Goal: Information Seeking & Learning: Compare options

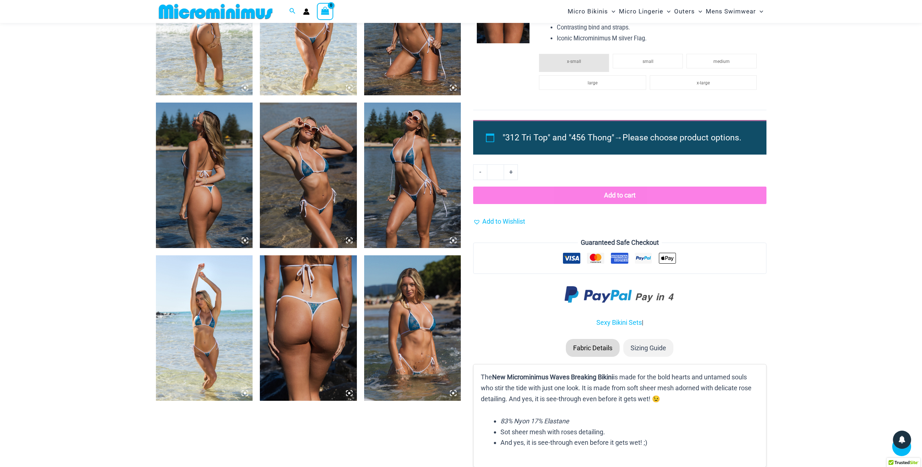
scroll to position [436, 0]
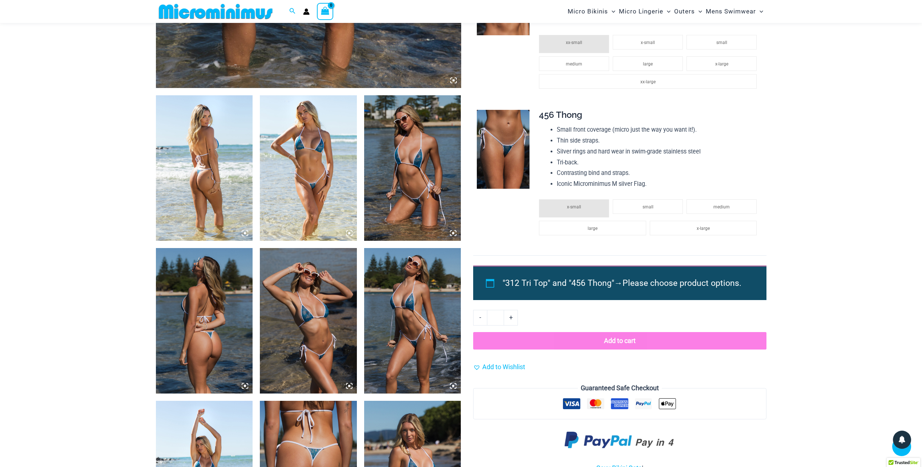
click at [217, 147] on img at bounding box center [204, 167] width 97 height 145
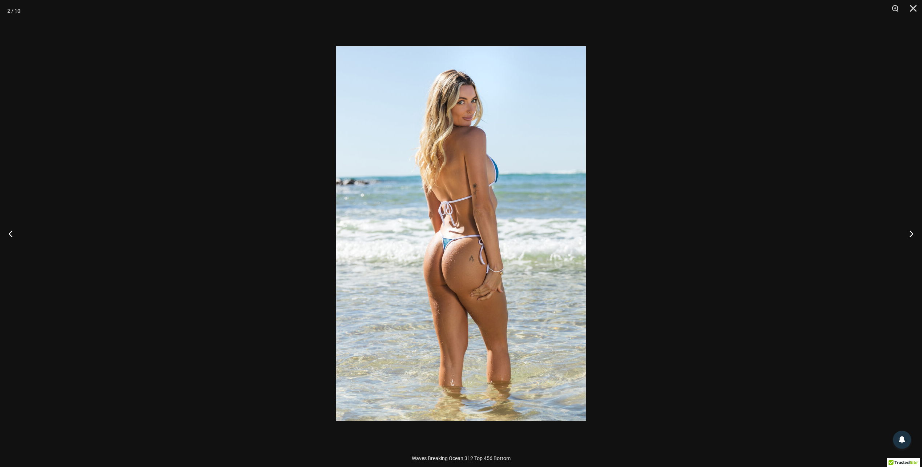
click at [845, 224] on div at bounding box center [461, 233] width 922 height 467
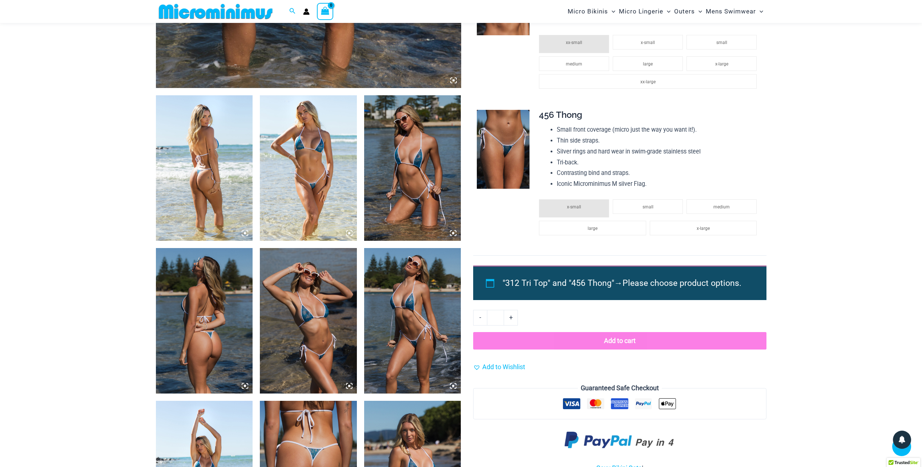
click at [190, 153] on img at bounding box center [204, 167] width 97 height 145
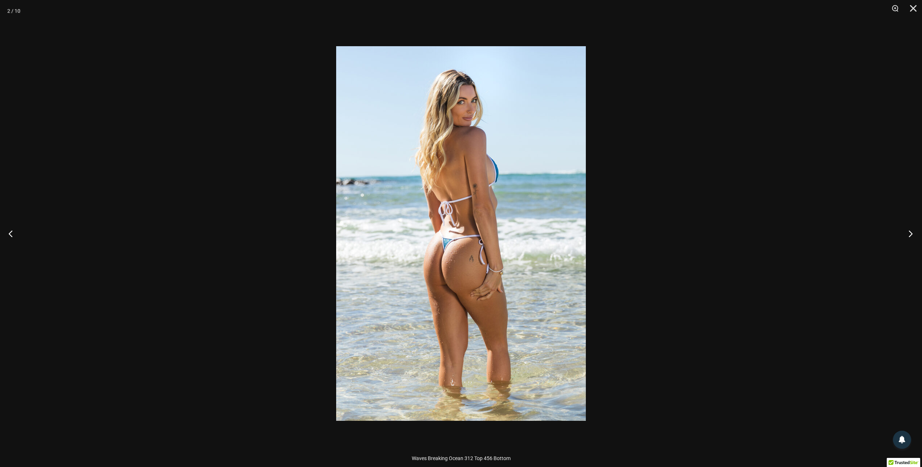
click at [912, 233] on button "Next" at bounding box center [908, 233] width 27 height 36
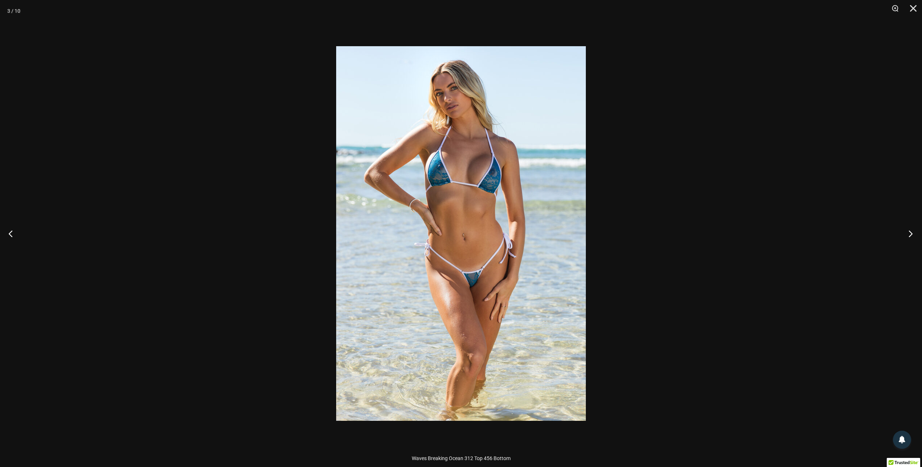
click at [912, 233] on button "Next" at bounding box center [908, 233] width 27 height 36
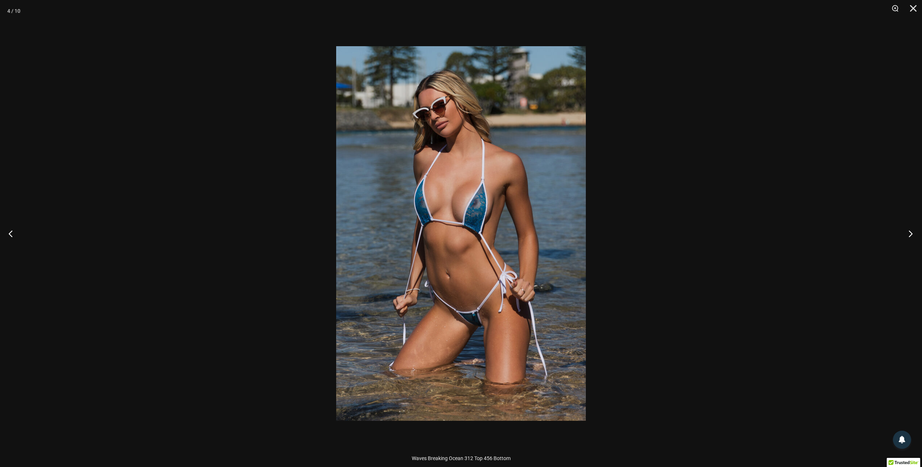
click at [912, 233] on button "Next" at bounding box center [908, 233] width 27 height 36
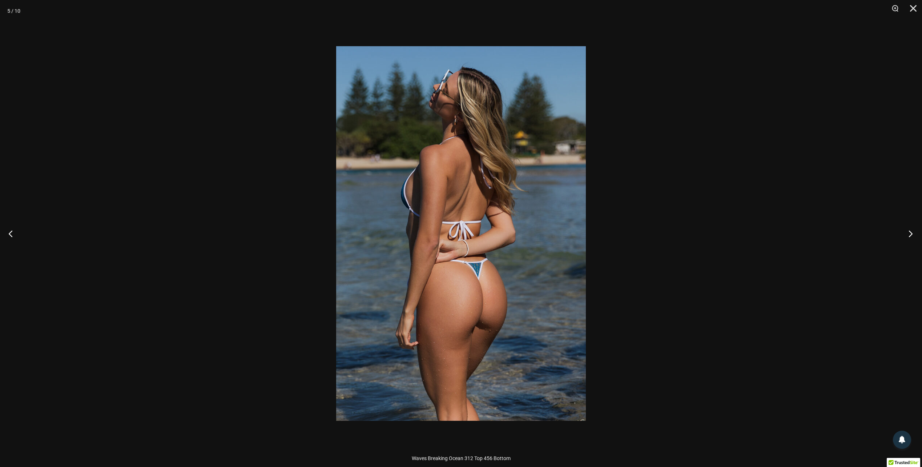
click at [912, 233] on button "Next" at bounding box center [908, 233] width 27 height 36
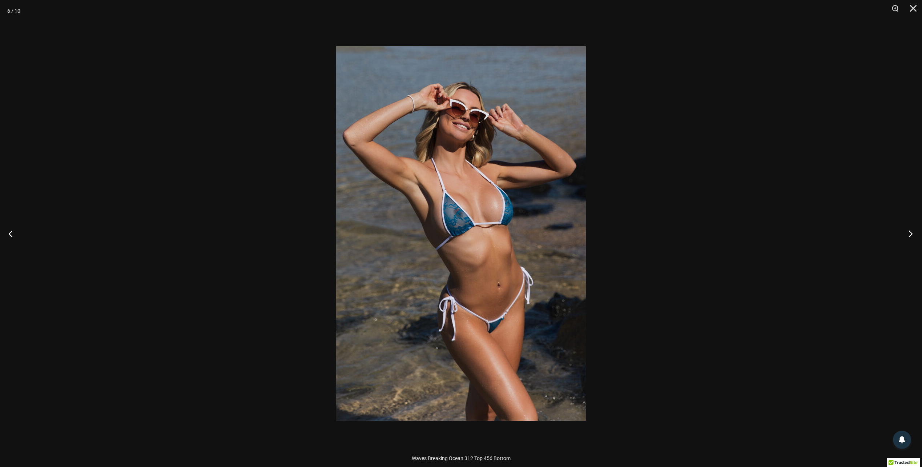
click at [912, 233] on button "Next" at bounding box center [908, 233] width 27 height 36
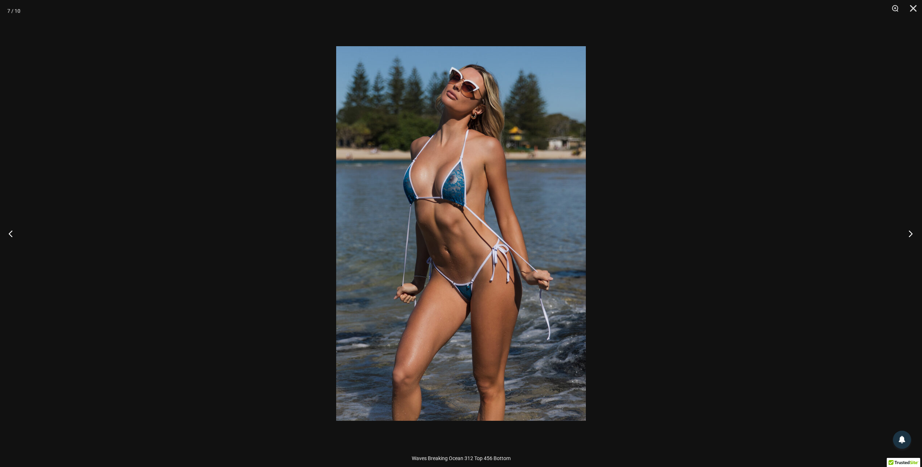
click at [912, 233] on button "Next" at bounding box center [908, 233] width 27 height 36
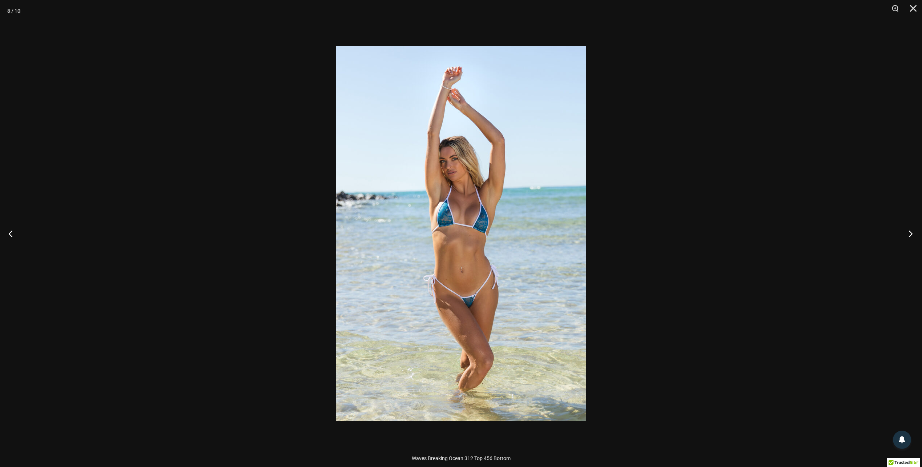
click at [912, 233] on button "Next" at bounding box center [908, 233] width 27 height 36
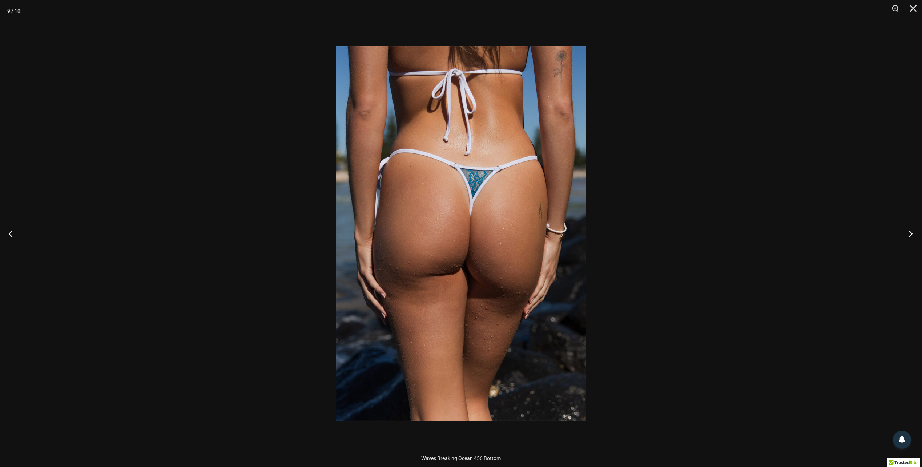
click at [912, 233] on button "Next" at bounding box center [908, 233] width 27 height 36
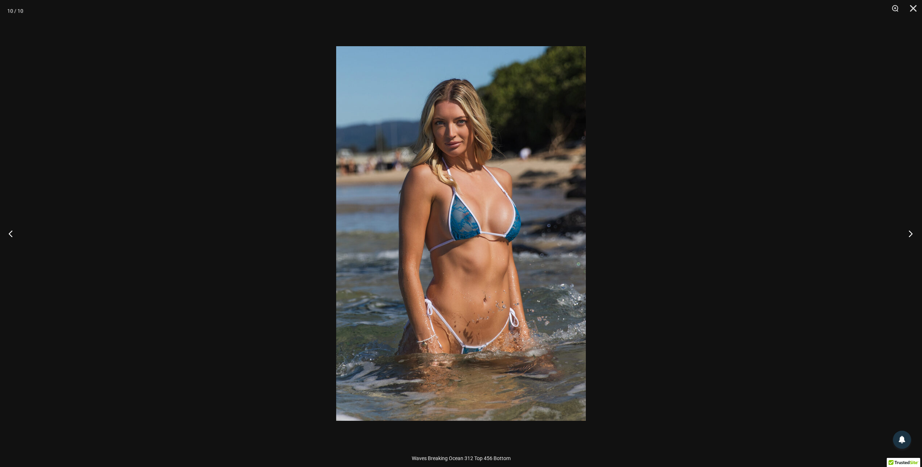
click at [912, 233] on button "Next" at bounding box center [908, 233] width 27 height 36
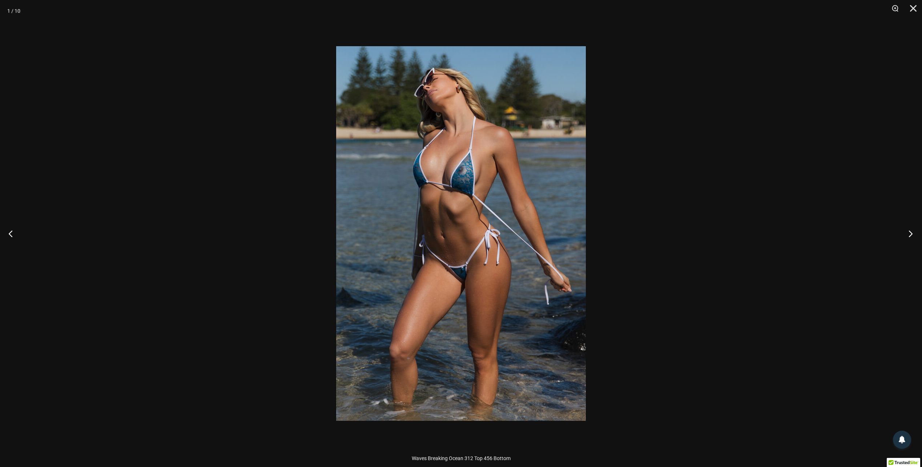
click at [912, 233] on button "Next" at bounding box center [908, 233] width 27 height 36
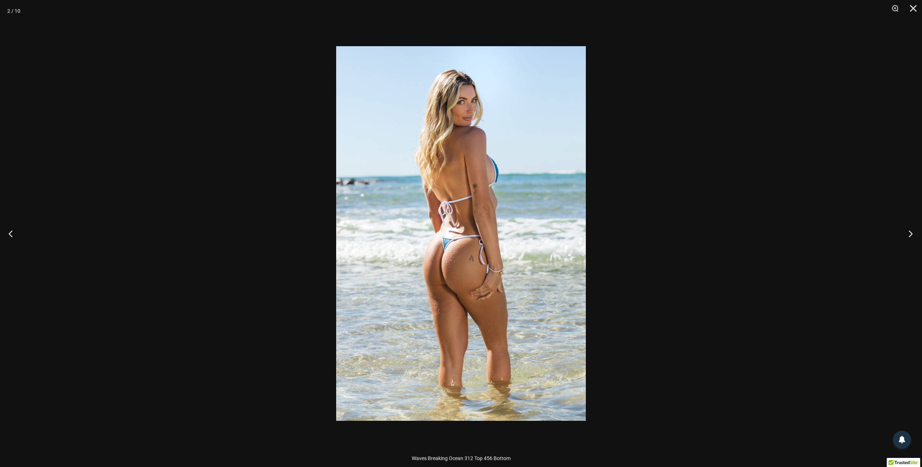
click at [912, 233] on button "Next" at bounding box center [908, 233] width 27 height 36
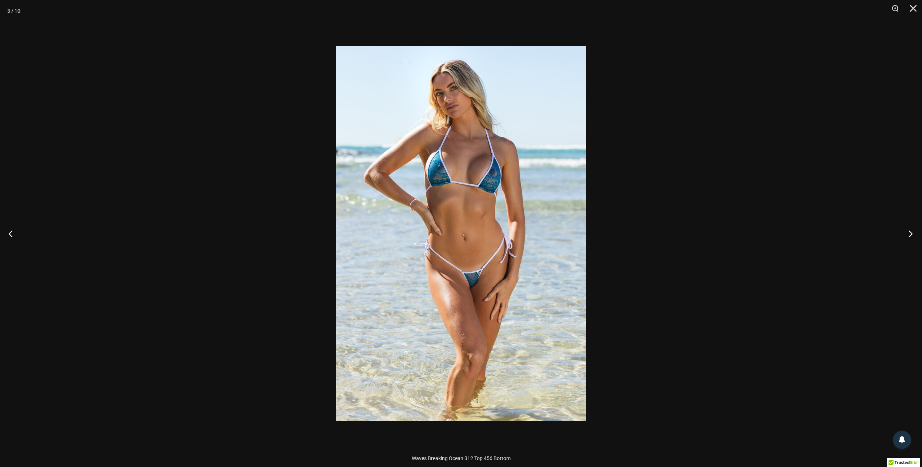
click at [912, 233] on button "Next" at bounding box center [908, 233] width 27 height 36
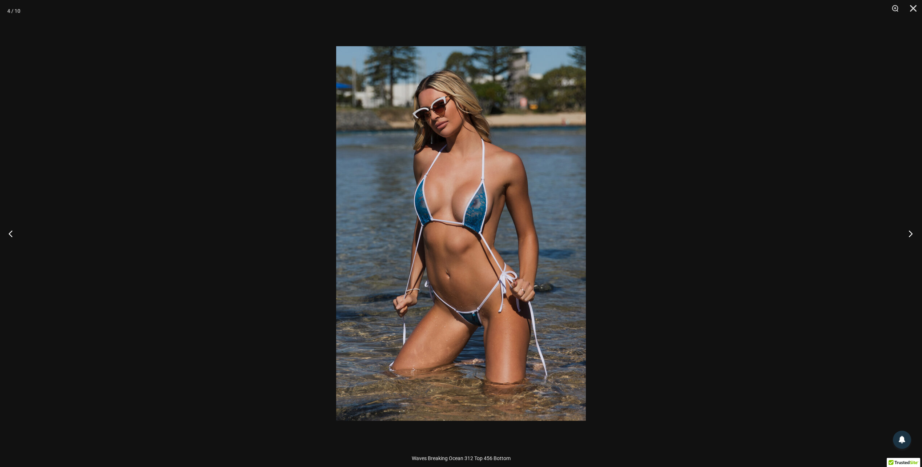
click at [912, 233] on button "Next" at bounding box center [908, 233] width 27 height 36
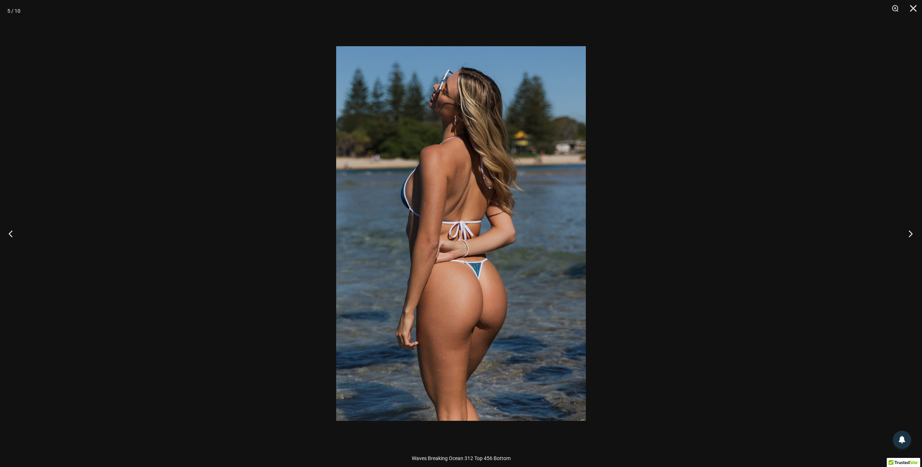
click at [912, 233] on button "Next" at bounding box center [908, 233] width 27 height 36
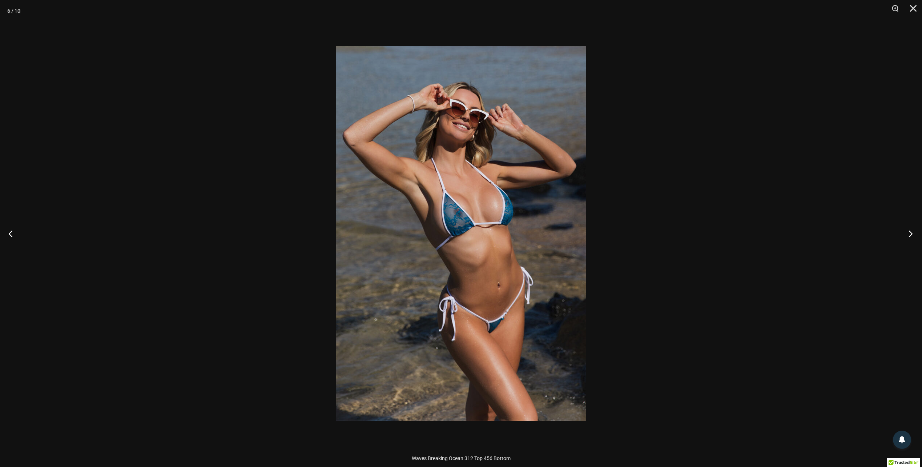
click at [912, 233] on button "Next" at bounding box center [908, 233] width 27 height 36
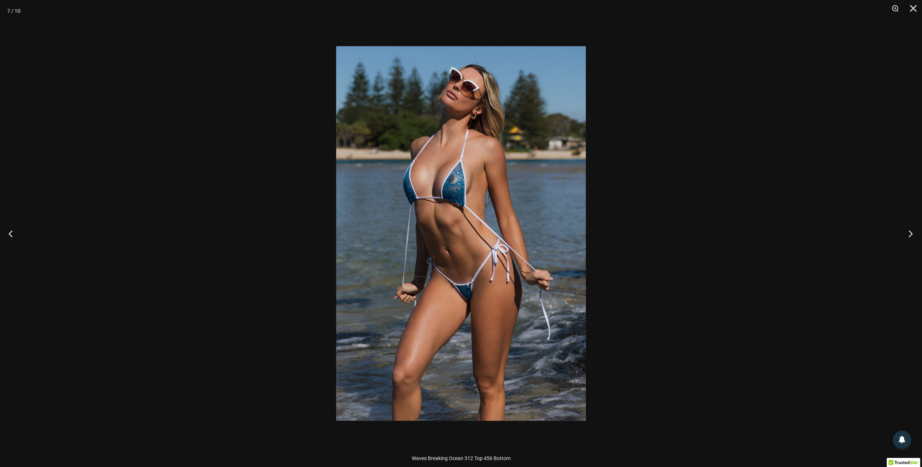
click at [912, 233] on button "Next" at bounding box center [908, 233] width 27 height 36
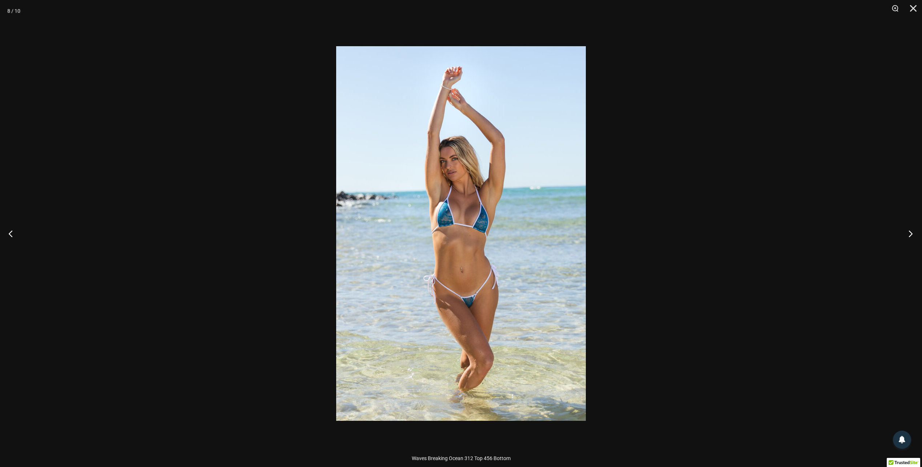
click at [912, 233] on button "Next" at bounding box center [908, 233] width 27 height 36
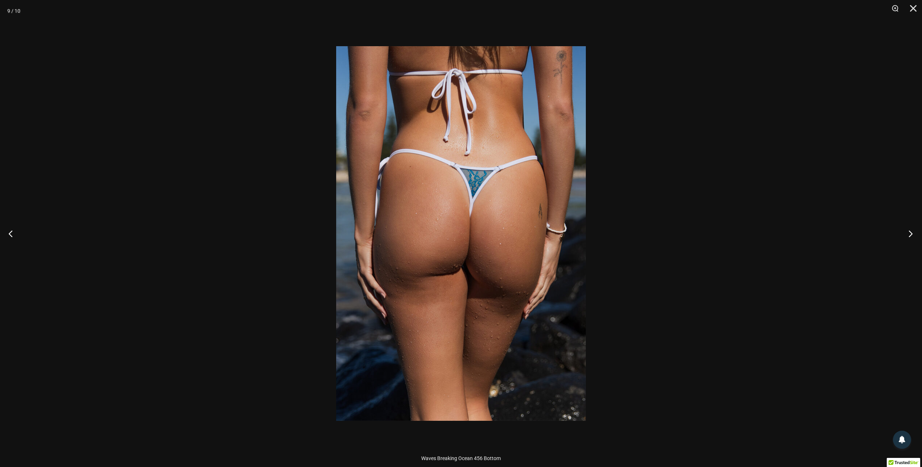
click at [912, 233] on button "Next" at bounding box center [908, 233] width 27 height 36
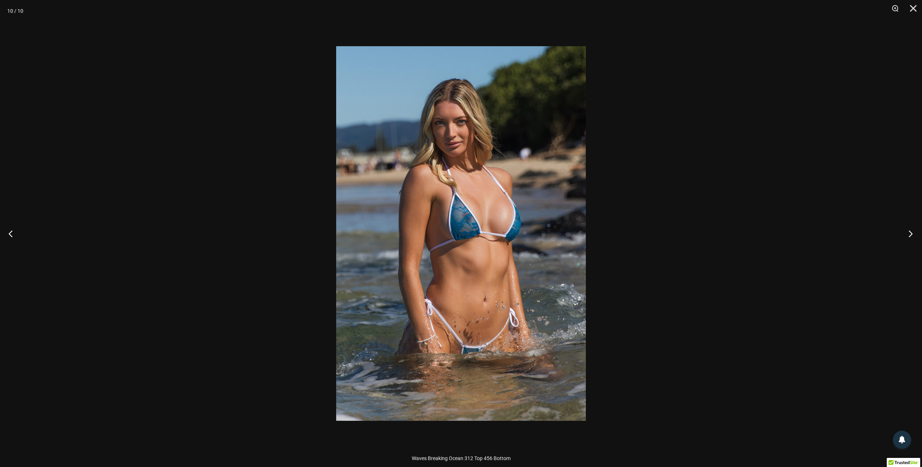
click at [912, 233] on button "Next" at bounding box center [908, 233] width 27 height 36
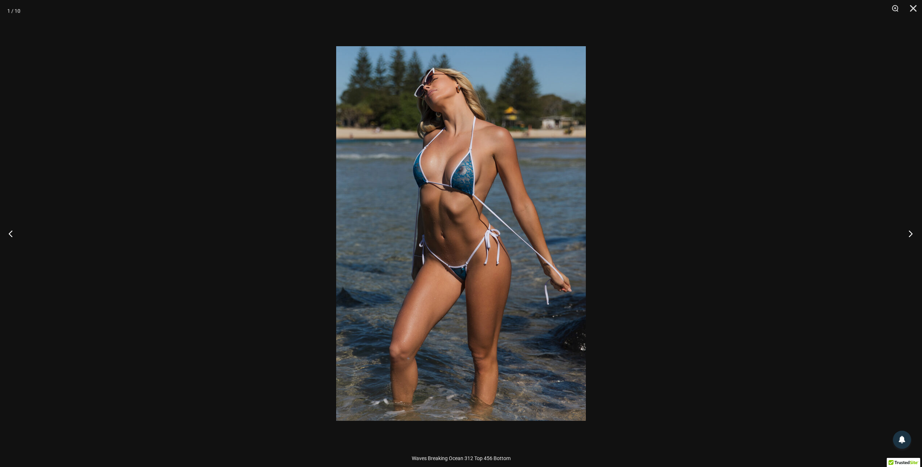
click at [912, 233] on button "Next" at bounding box center [908, 233] width 27 height 36
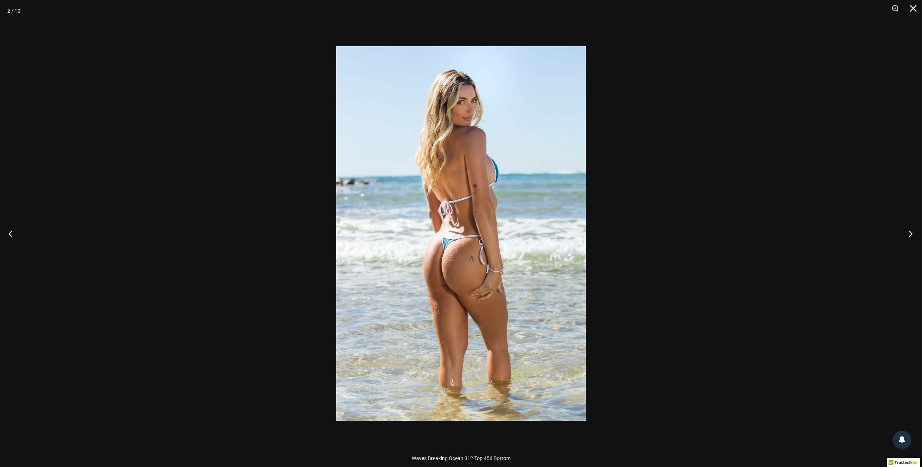
click at [912, 233] on button "Next" at bounding box center [908, 233] width 27 height 36
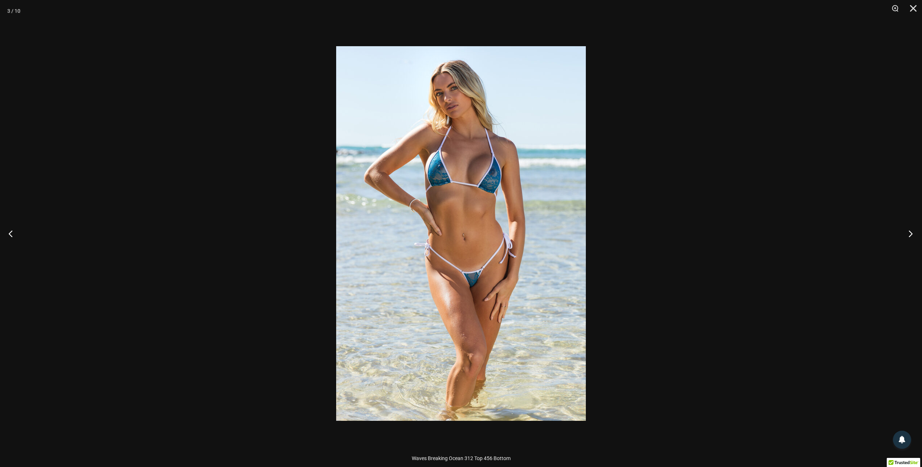
click at [912, 233] on button "Next" at bounding box center [908, 233] width 27 height 36
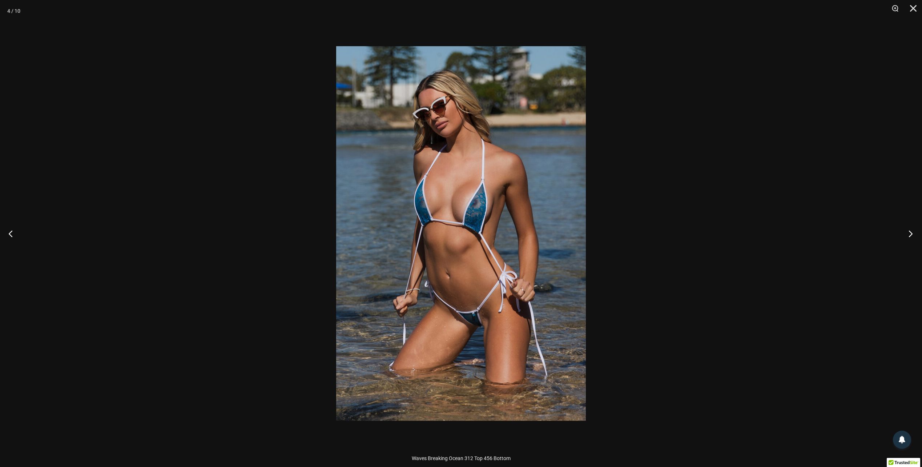
click at [912, 233] on button "Next" at bounding box center [908, 233] width 27 height 36
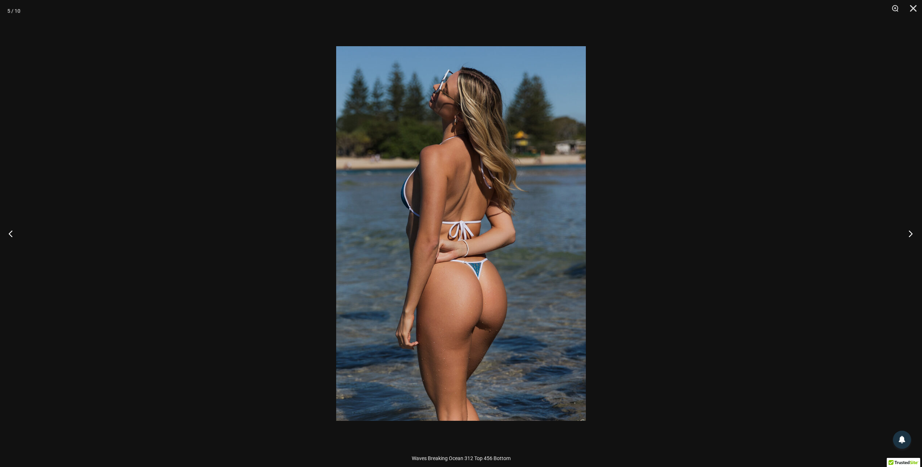
click at [912, 233] on button "Next" at bounding box center [908, 233] width 27 height 36
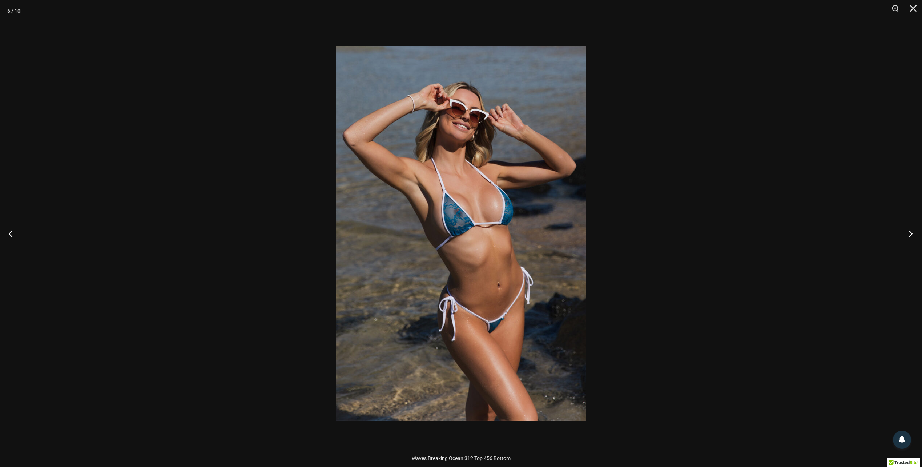
click at [912, 233] on button "Next" at bounding box center [908, 233] width 27 height 36
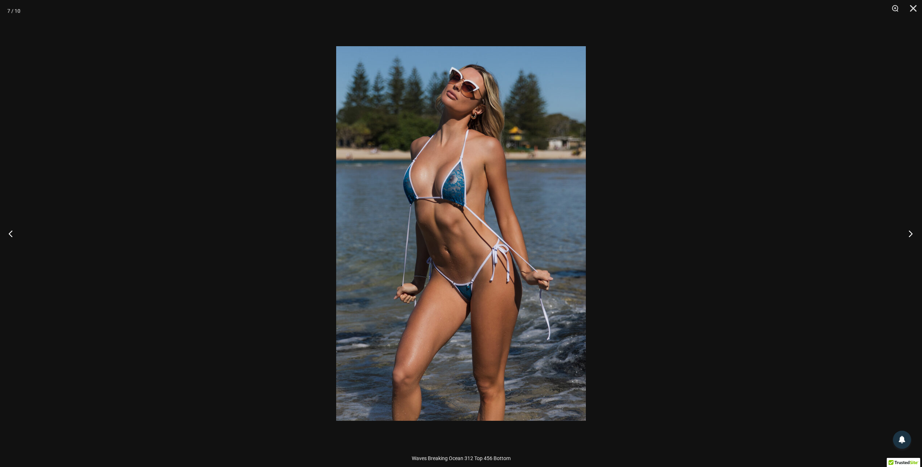
click at [912, 233] on button "Next" at bounding box center [908, 233] width 27 height 36
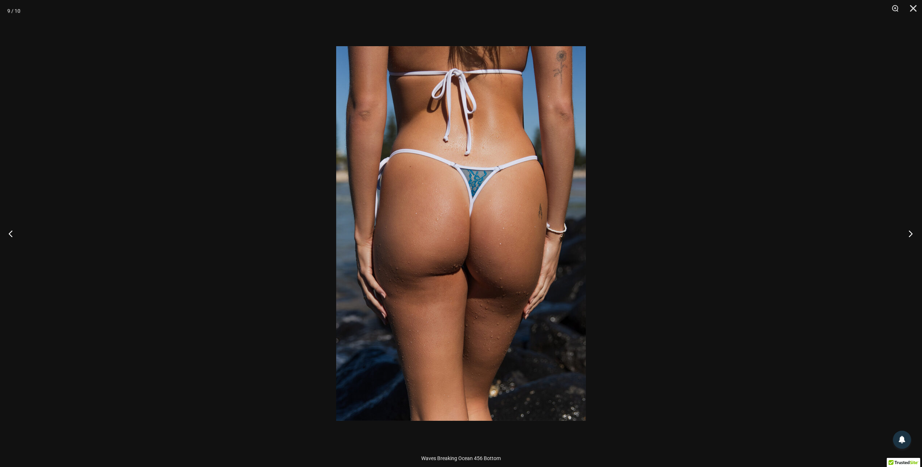
click at [912, 233] on button "Next" at bounding box center [908, 233] width 27 height 36
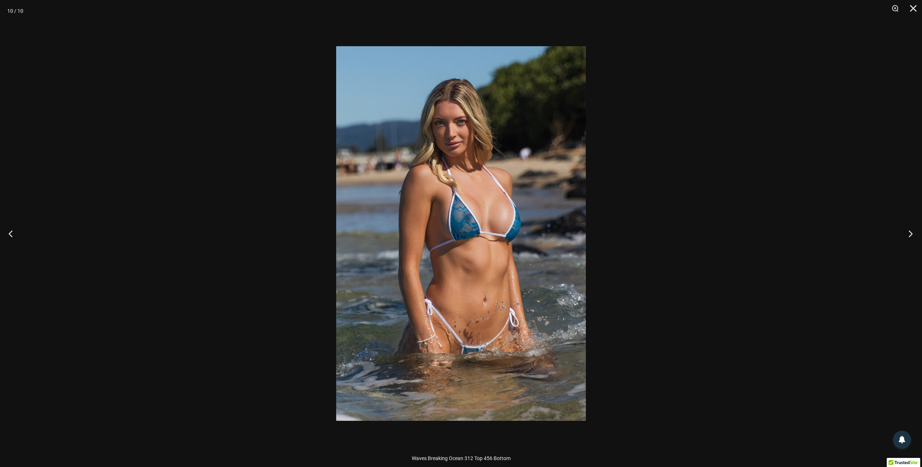
click at [912, 233] on button "Next" at bounding box center [908, 233] width 27 height 36
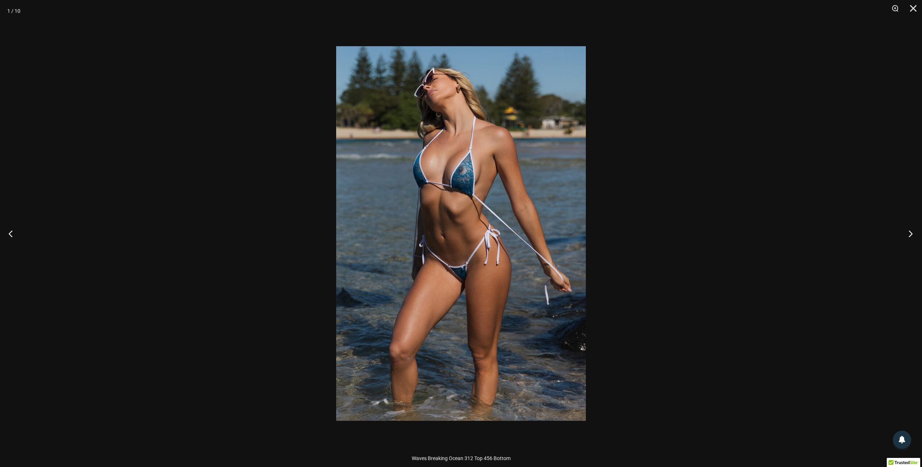
click at [912, 233] on button "Next" at bounding box center [908, 233] width 27 height 36
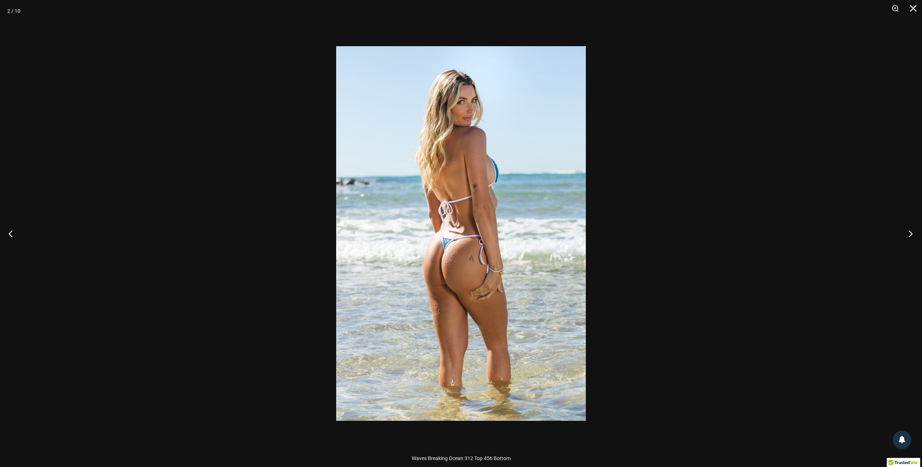
click at [912, 233] on button "Next" at bounding box center [908, 233] width 27 height 36
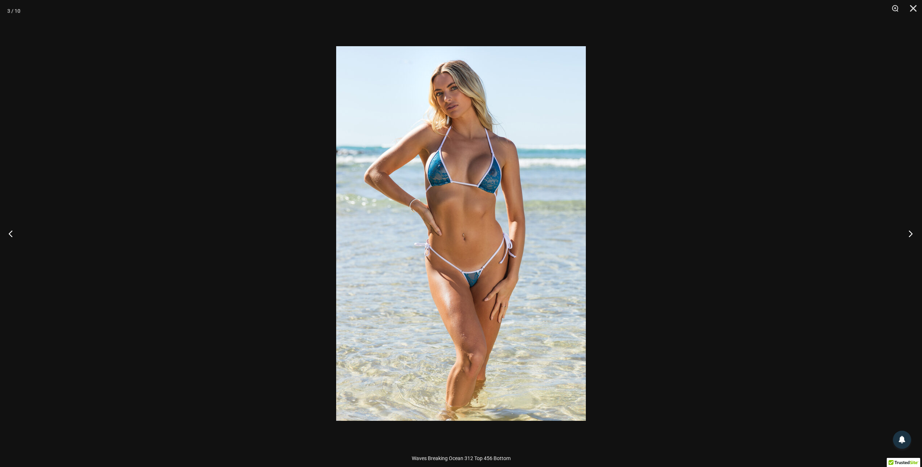
click at [912, 233] on button "Next" at bounding box center [908, 233] width 27 height 36
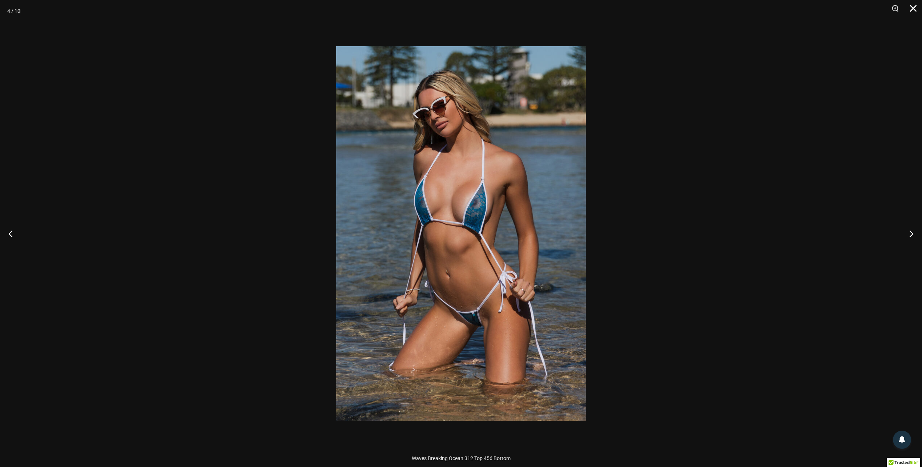
click at [913, 9] on button "Close" at bounding box center [911, 11] width 18 height 22
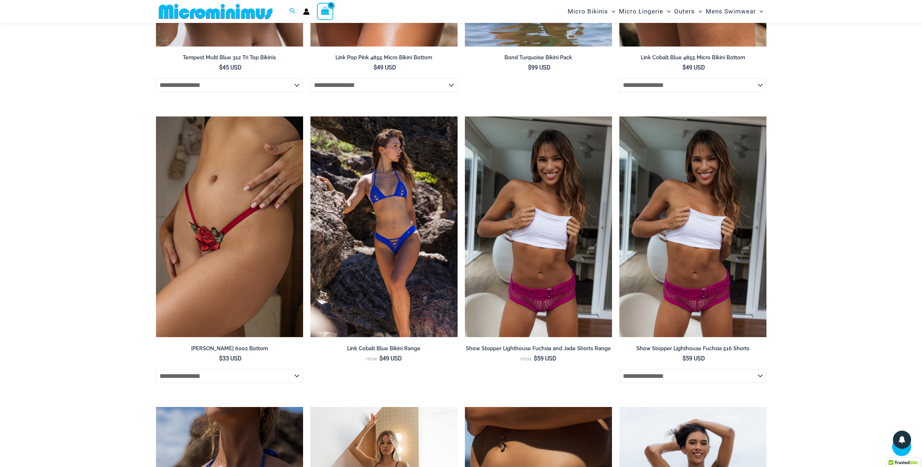
scroll to position [1391, 0]
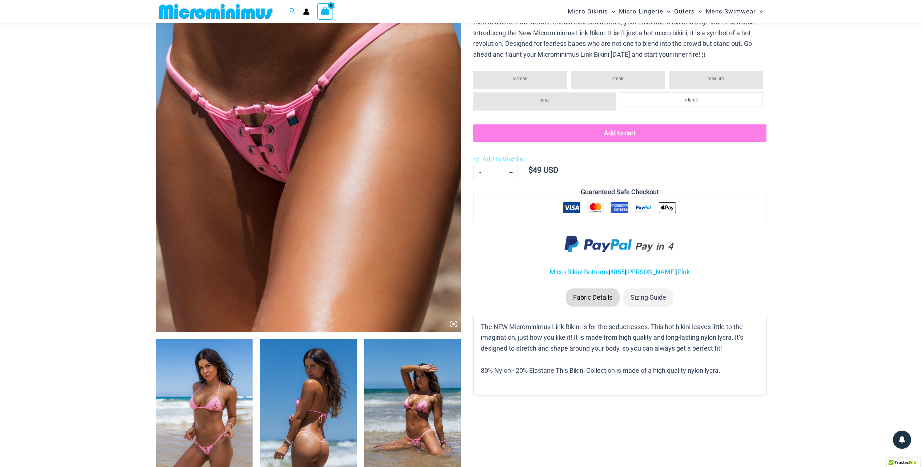
scroll to position [212, 0]
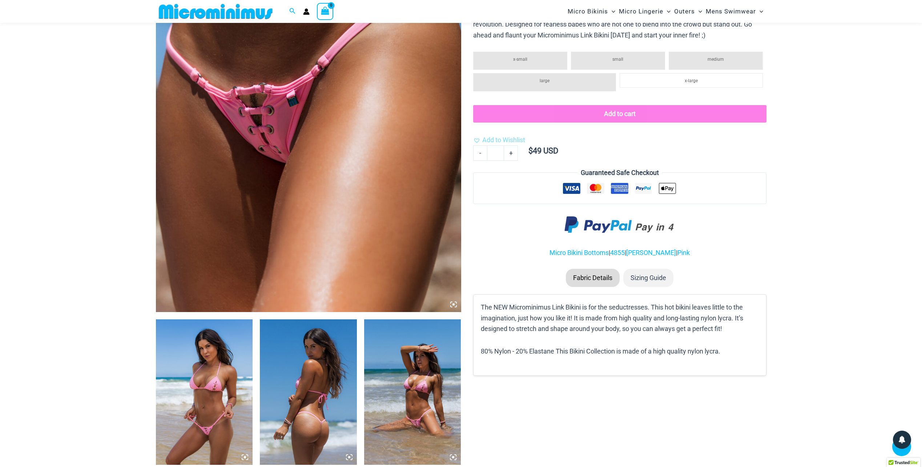
click at [163, 373] on img at bounding box center [204, 391] width 97 height 145
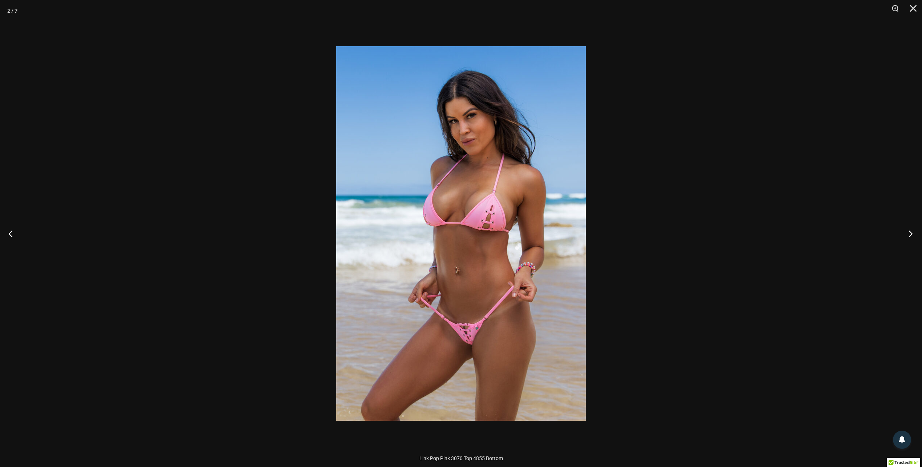
click at [915, 233] on button "Next" at bounding box center [908, 233] width 27 height 36
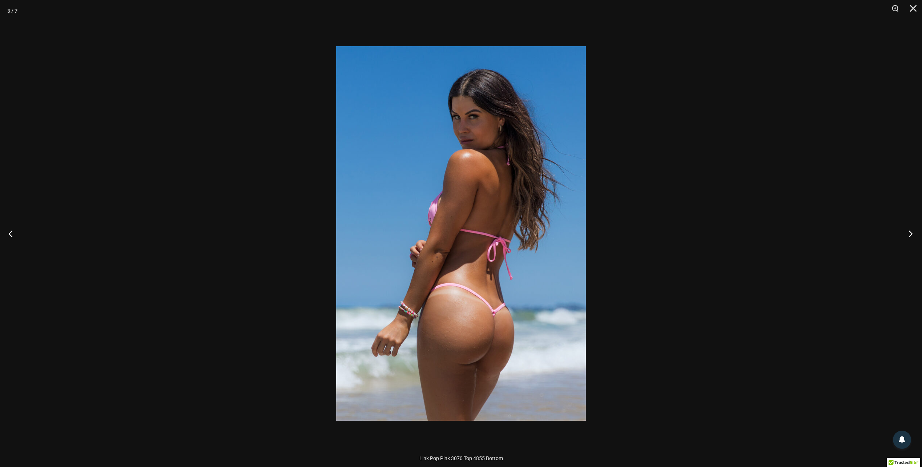
click at [915, 233] on button "Next" at bounding box center [908, 233] width 27 height 36
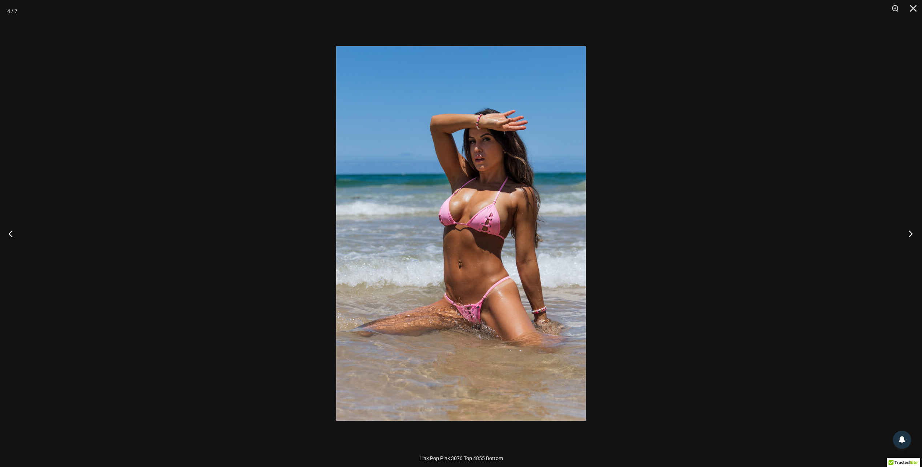
click at [915, 233] on button "Next" at bounding box center [908, 233] width 27 height 36
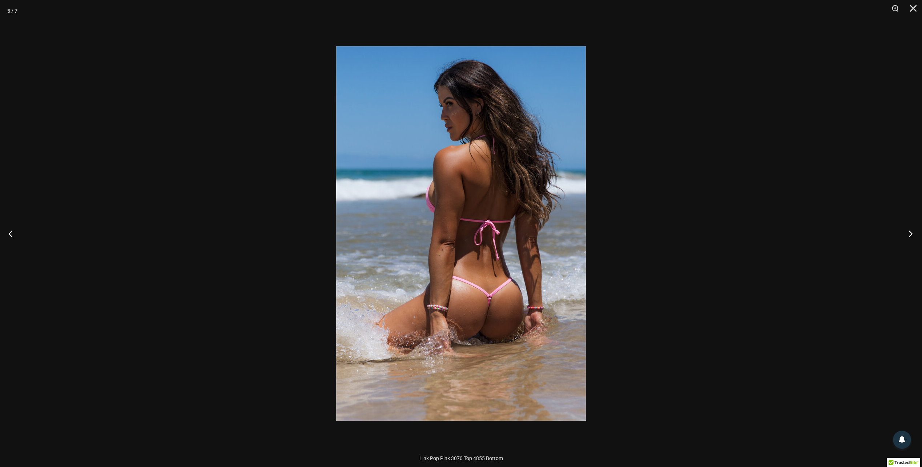
click at [915, 233] on button "Next" at bounding box center [908, 233] width 27 height 36
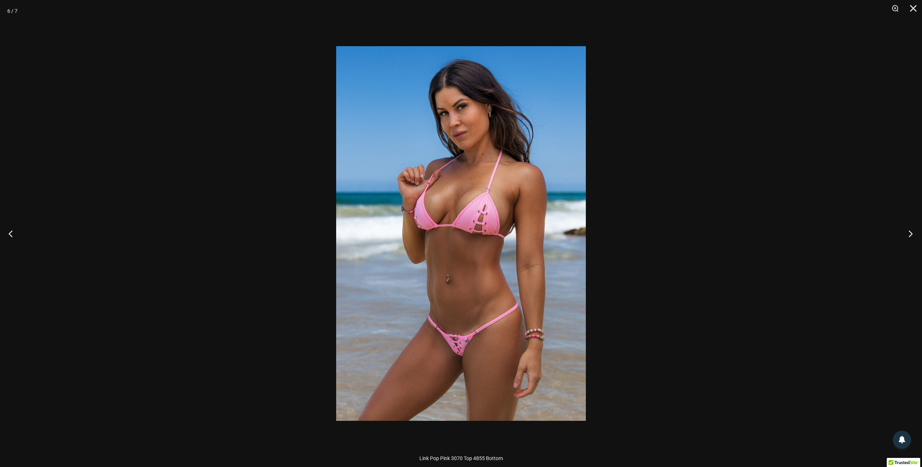
click at [915, 233] on button "Next" at bounding box center [908, 233] width 27 height 36
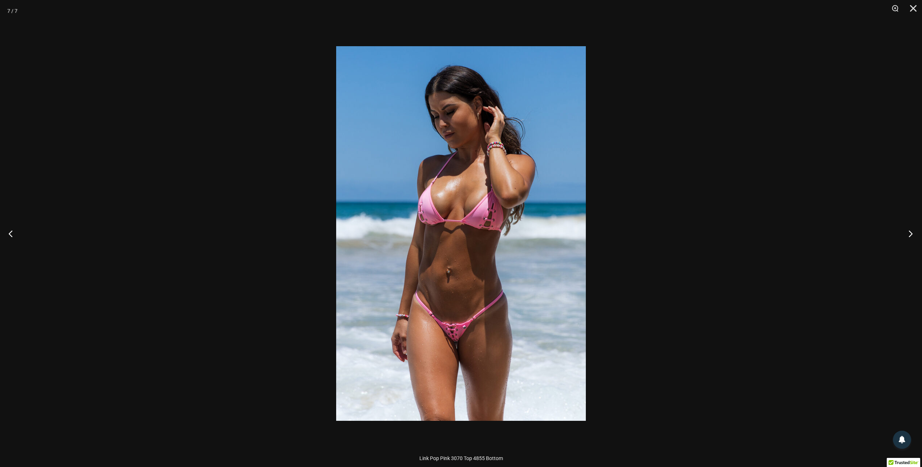
click at [915, 233] on button "Next" at bounding box center [908, 233] width 27 height 36
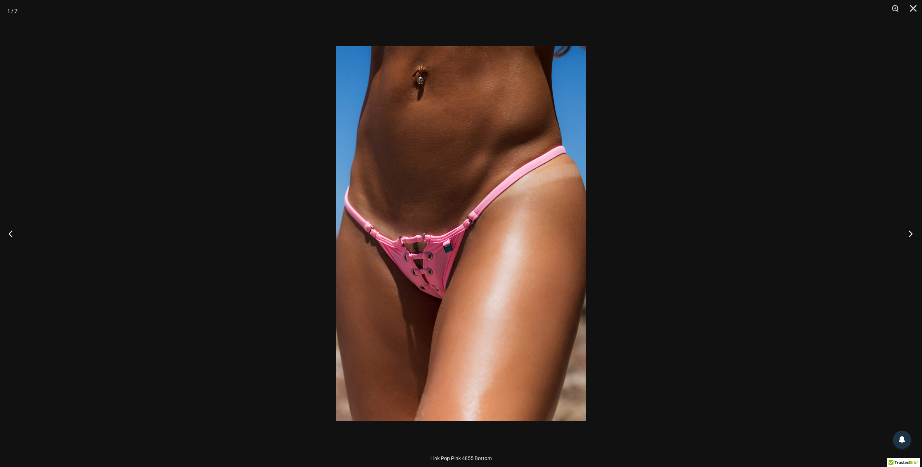
click at [915, 233] on button "Next" at bounding box center [908, 233] width 27 height 36
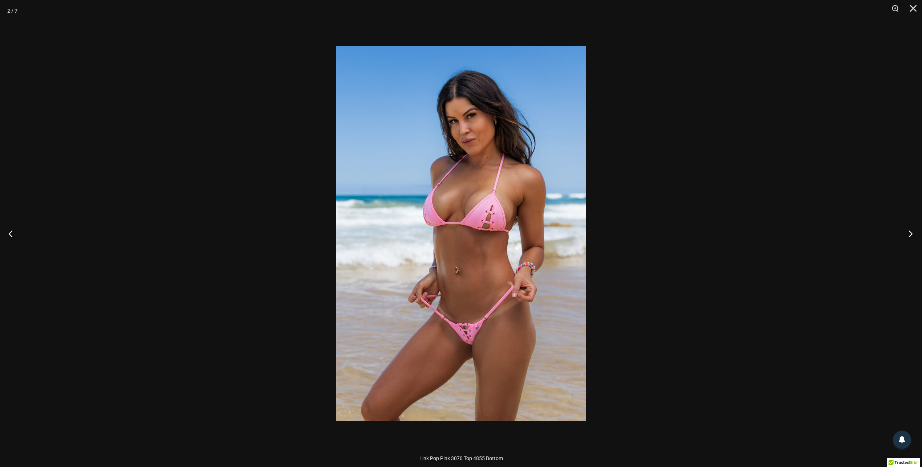
click at [915, 233] on button "Next" at bounding box center [908, 233] width 27 height 36
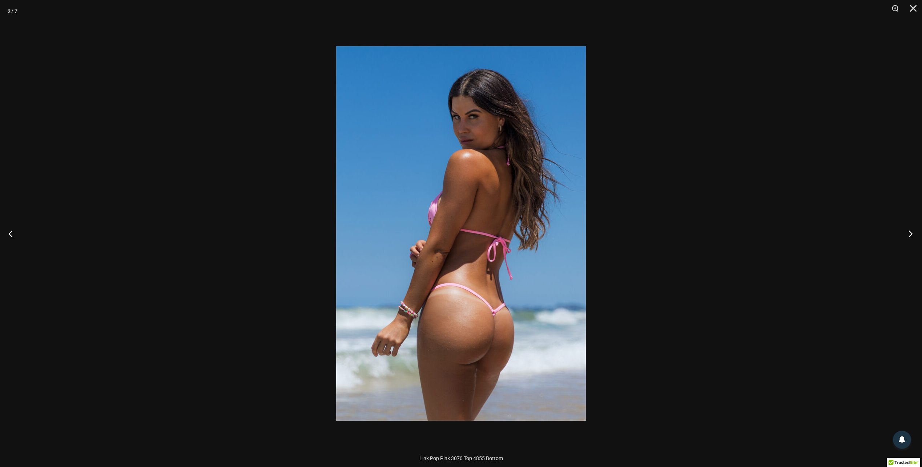
click at [915, 233] on button "Next" at bounding box center [908, 233] width 27 height 36
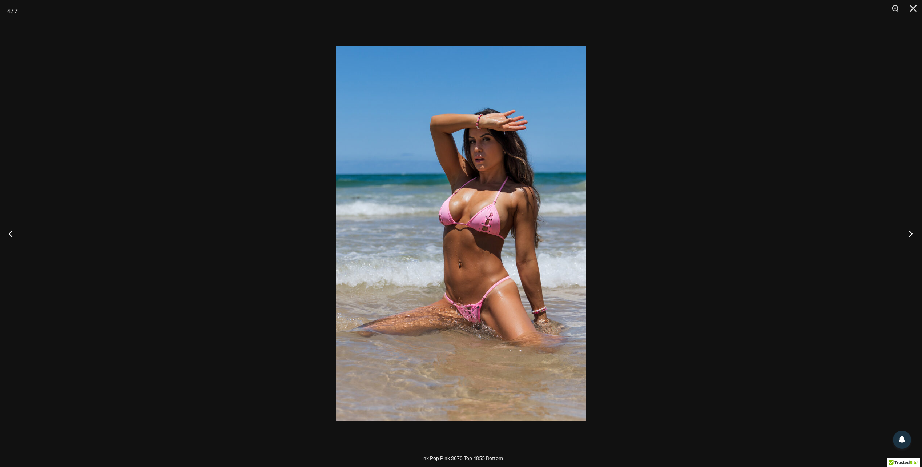
click at [915, 233] on button "Next" at bounding box center [908, 233] width 27 height 36
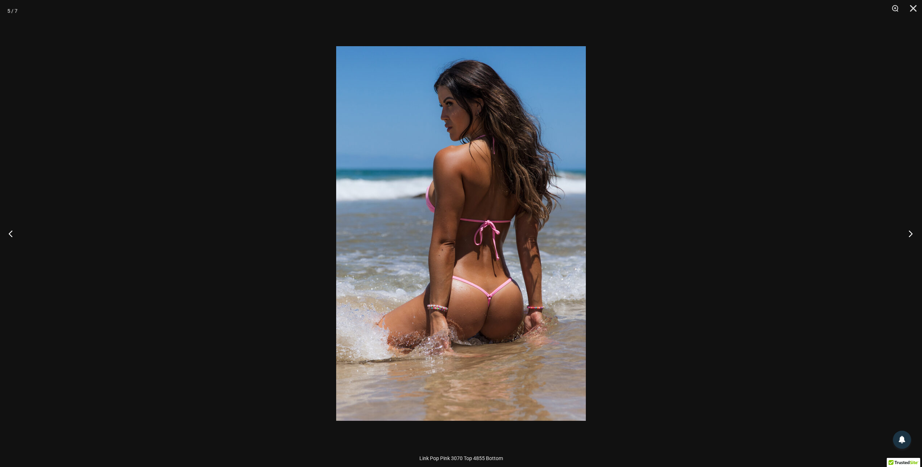
click at [915, 233] on button "Next" at bounding box center [908, 233] width 27 height 36
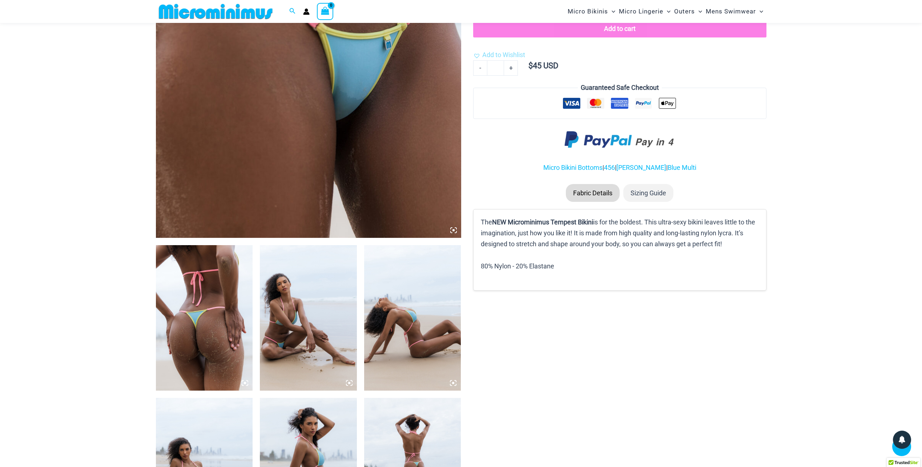
scroll to position [284, 0]
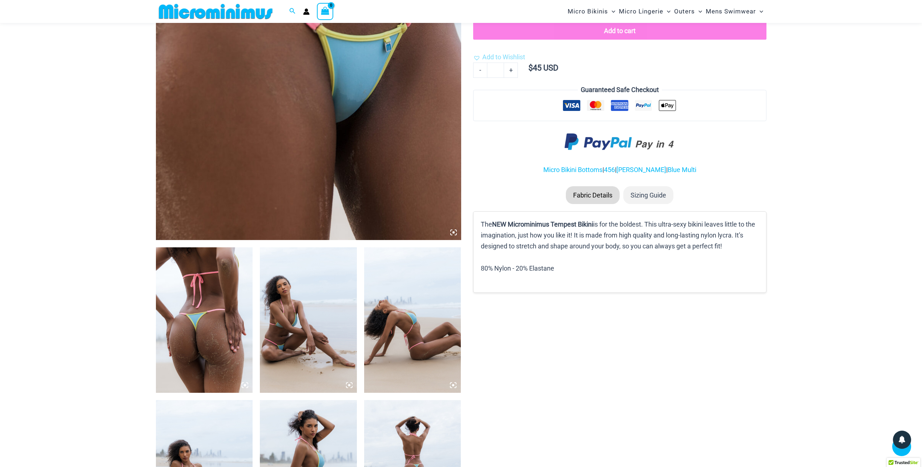
click at [228, 287] on img at bounding box center [204, 319] width 97 height 145
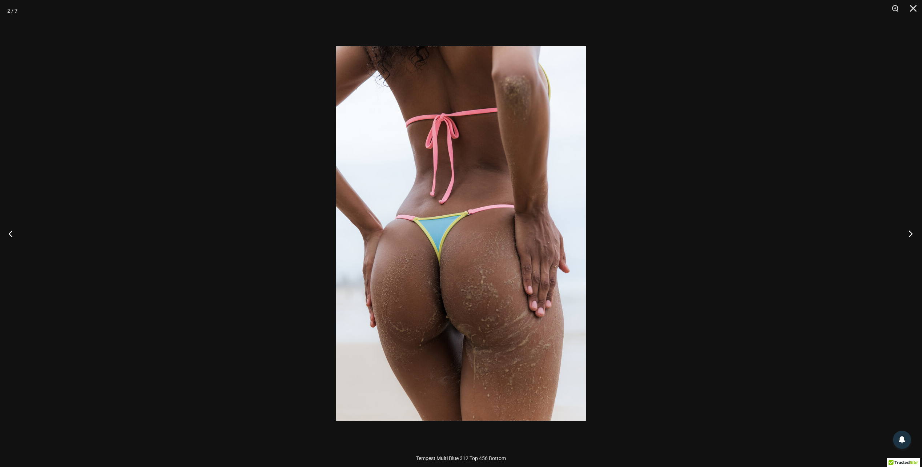
click at [909, 233] on button "Next" at bounding box center [908, 233] width 27 height 36
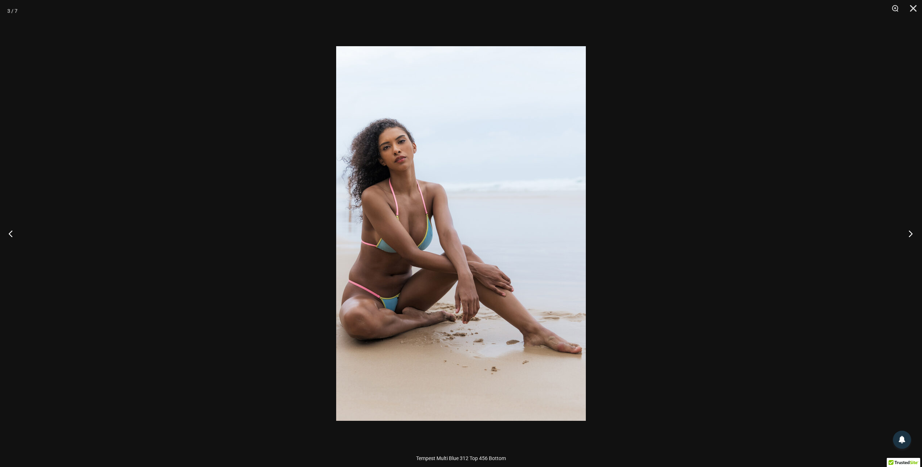
click at [909, 233] on button "Next" at bounding box center [908, 233] width 27 height 36
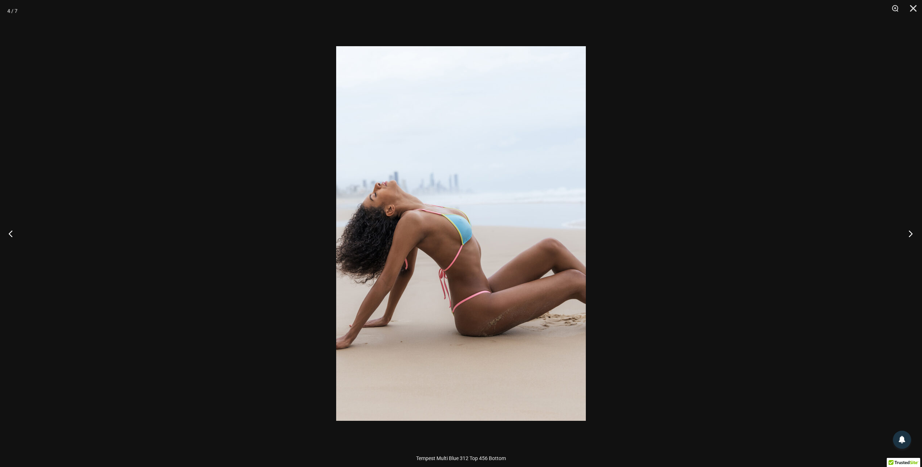
click at [909, 233] on button "Next" at bounding box center [908, 233] width 27 height 36
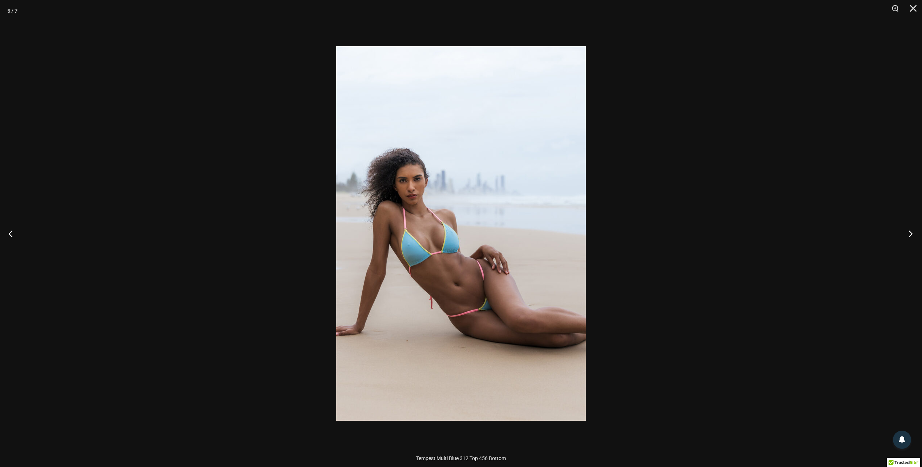
click at [909, 233] on button "Next" at bounding box center [908, 233] width 27 height 36
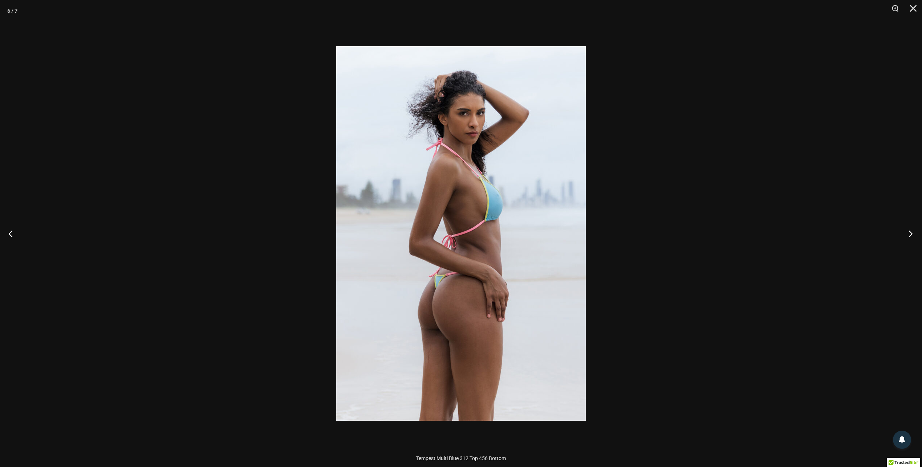
click at [909, 233] on button "Next" at bounding box center [908, 233] width 27 height 36
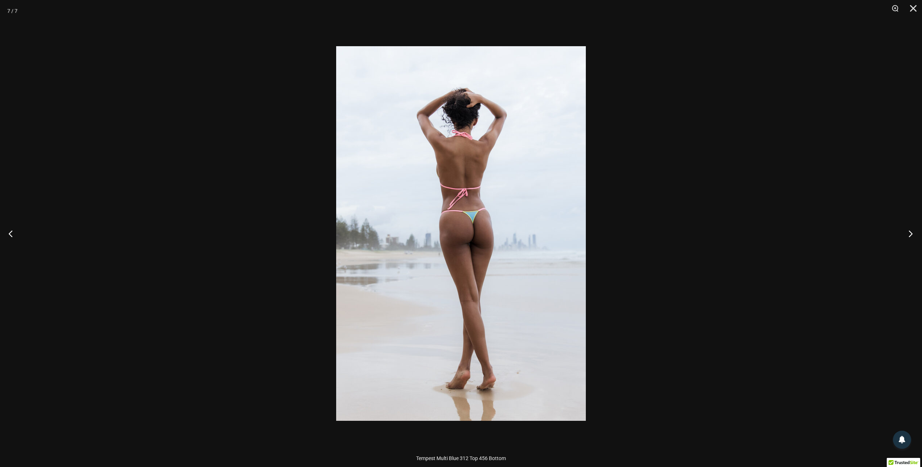
click at [909, 233] on button "Next" at bounding box center [908, 233] width 27 height 36
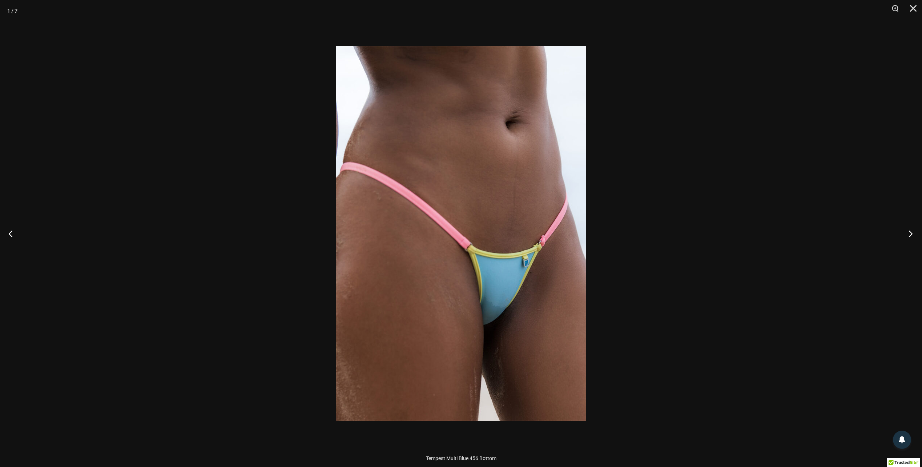
click at [909, 233] on button "Next" at bounding box center [908, 233] width 27 height 36
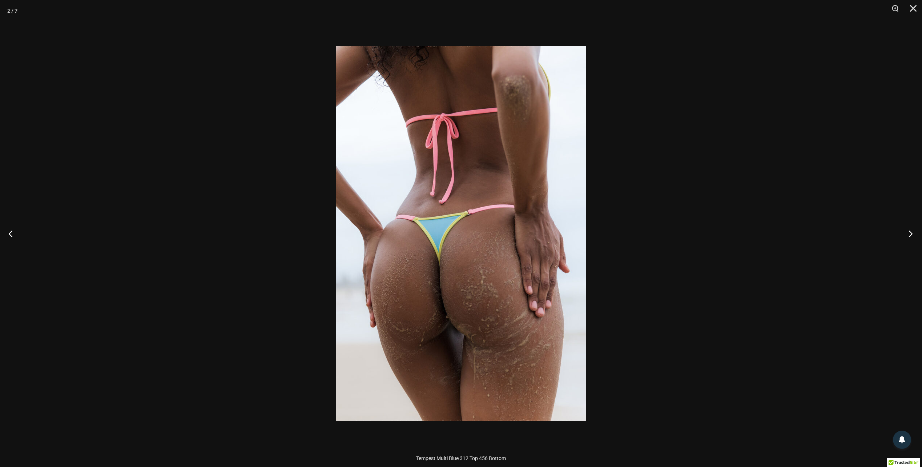
click at [909, 233] on button "Next" at bounding box center [908, 233] width 27 height 36
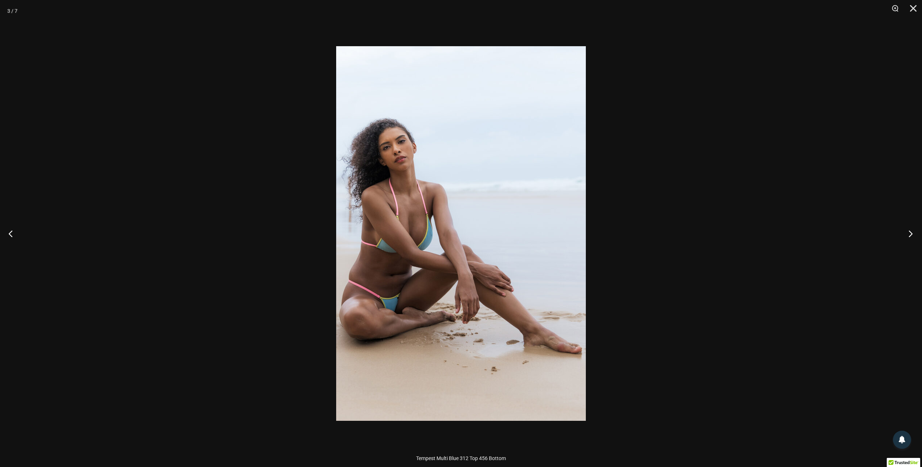
click at [909, 233] on button "Next" at bounding box center [908, 233] width 27 height 36
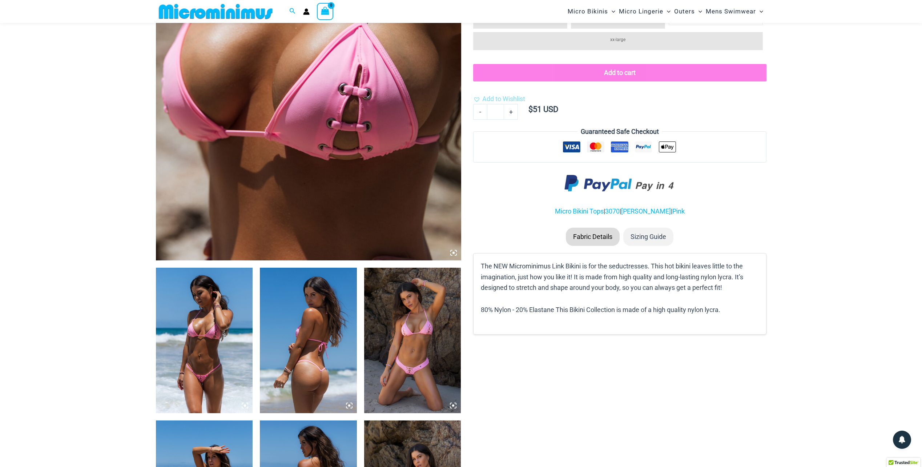
scroll to position [284, 0]
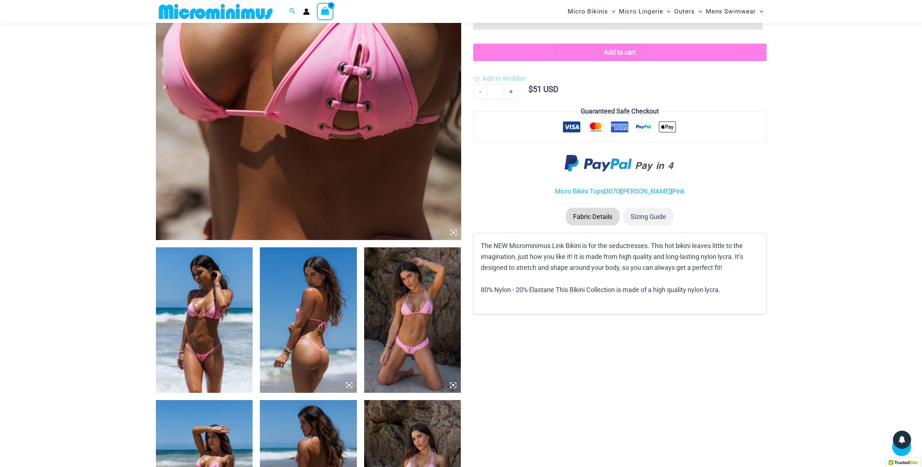
click at [238, 300] on img at bounding box center [204, 319] width 97 height 145
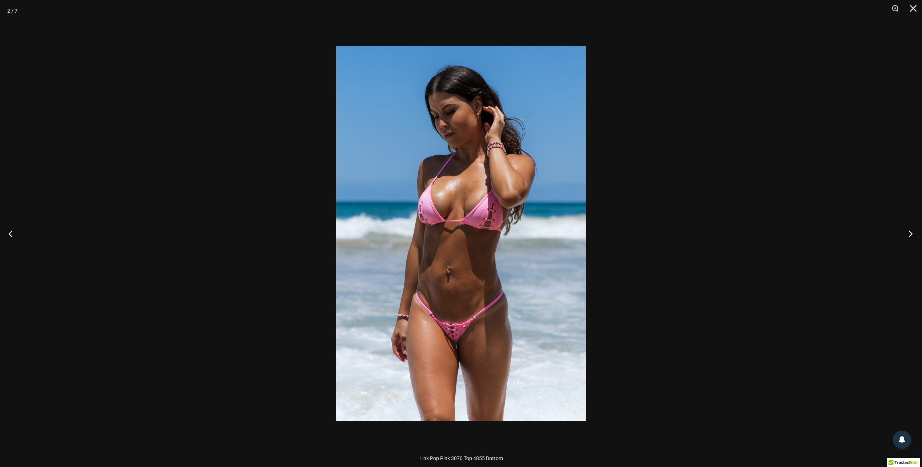
click at [909, 236] on button "Next" at bounding box center [908, 233] width 27 height 36
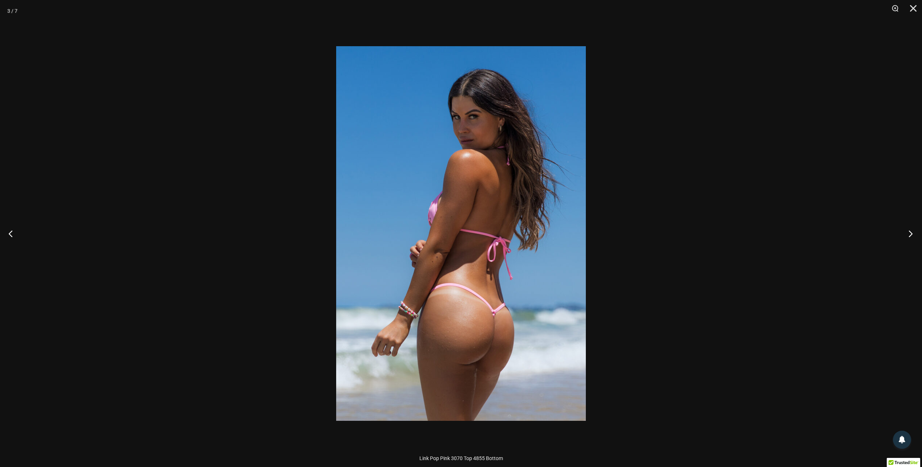
click at [909, 236] on button "Next" at bounding box center [908, 233] width 27 height 36
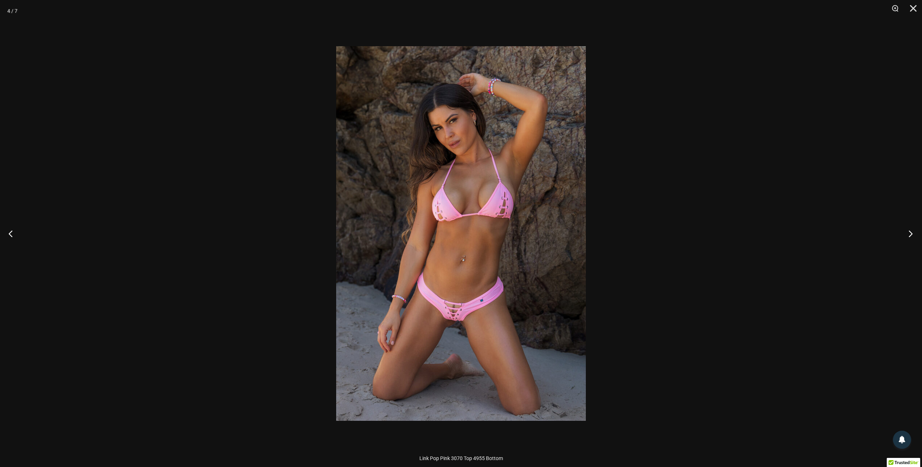
click at [909, 236] on button "Next" at bounding box center [908, 233] width 27 height 36
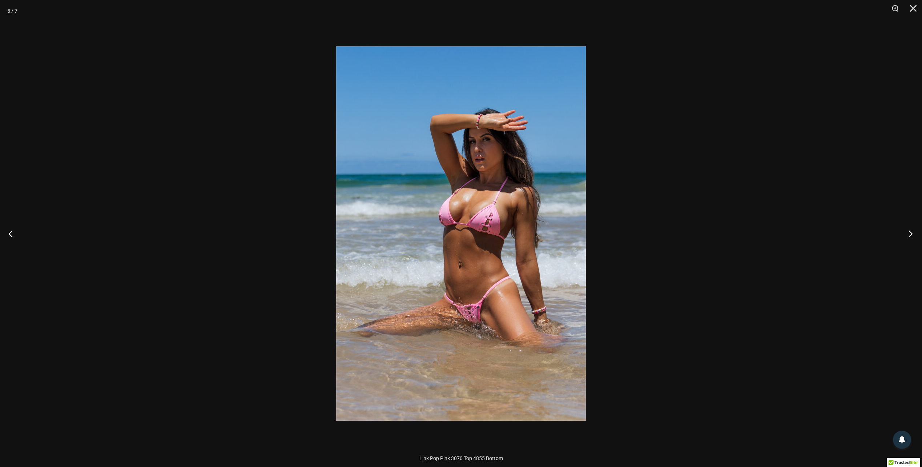
click at [909, 236] on button "Next" at bounding box center [908, 233] width 27 height 36
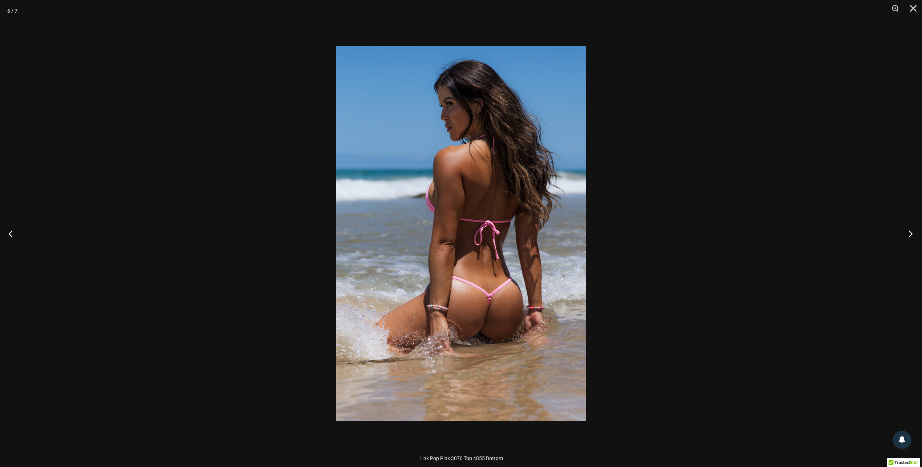
click at [909, 236] on button "Next" at bounding box center [908, 233] width 27 height 36
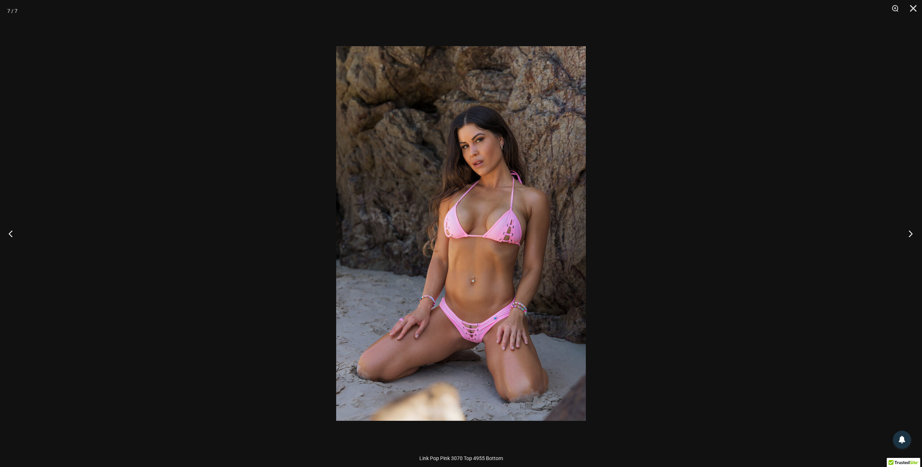
click at [909, 236] on button "Next" at bounding box center [908, 233] width 27 height 36
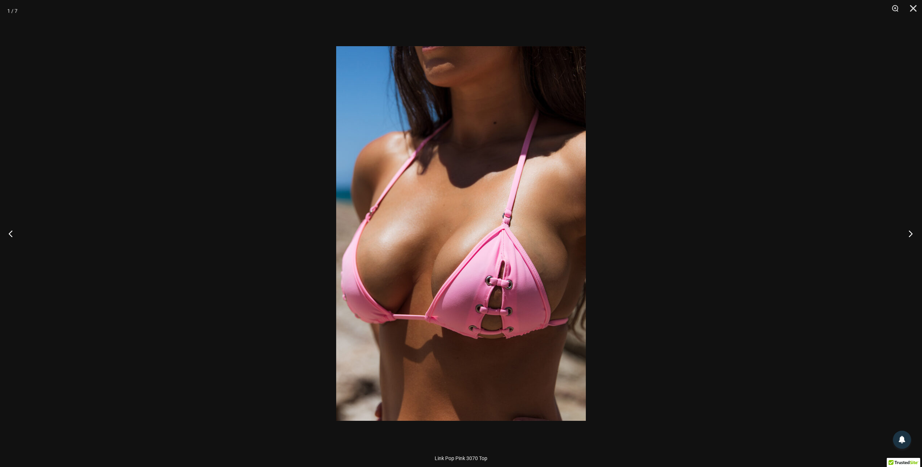
click at [909, 236] on button "Next" at bounding box center [908, 233] width 27 height 36
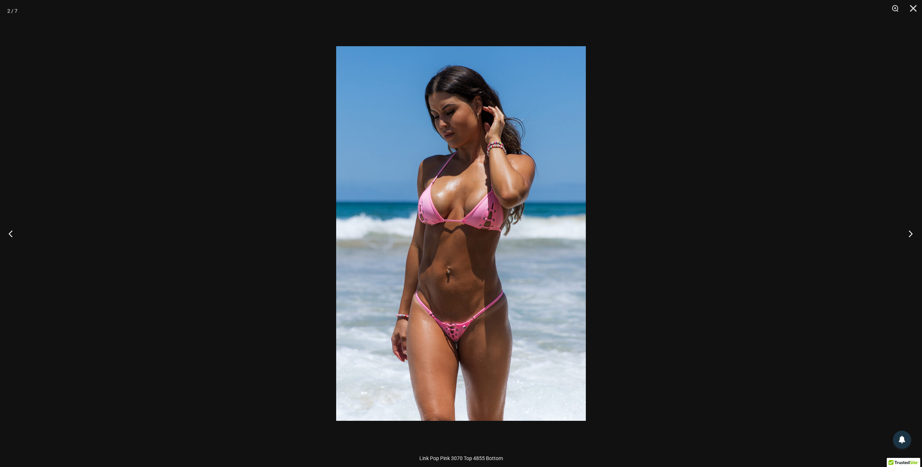
click at [909, 236] on button "Next" at bounding box center [908, 233] width 27 height 36
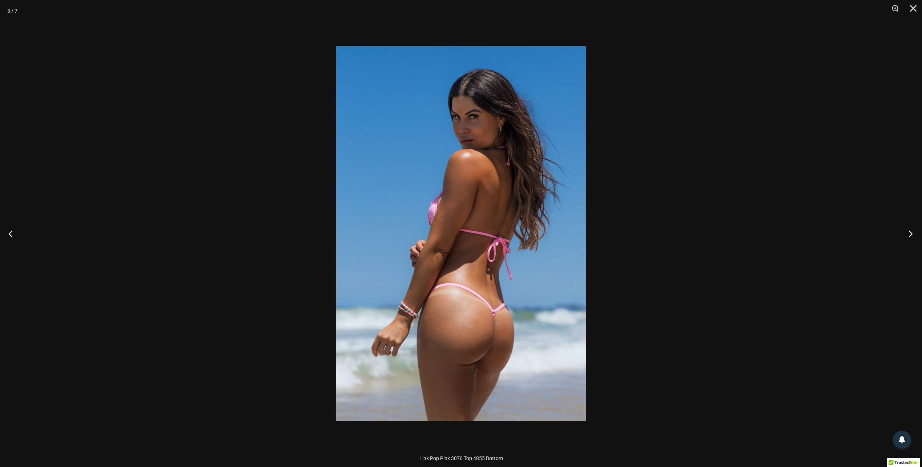
click at [909, 236] on button "Next" at bounding box center [908, 233] width 27 height 36
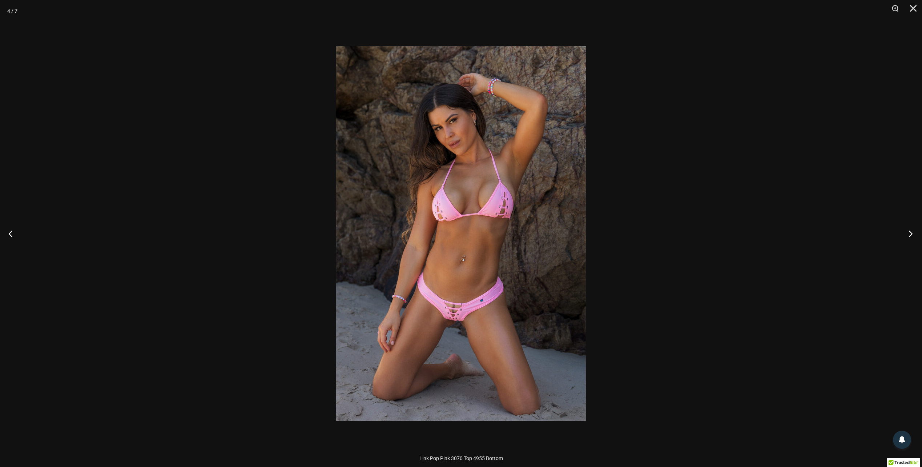
click at [909, 236] on button "Next" at bounding box center [908, 233] width 27 height 36
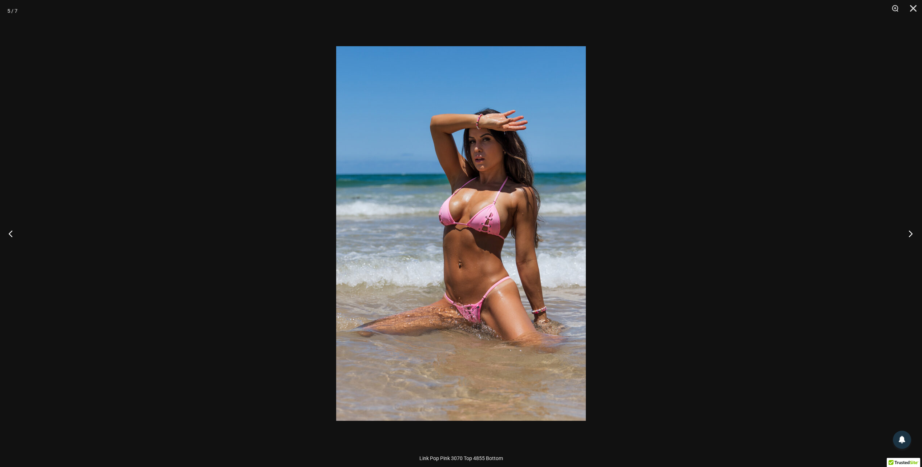
click at [909, 236] on button "Next" at bounding box center [908, 233] width 27 height 36
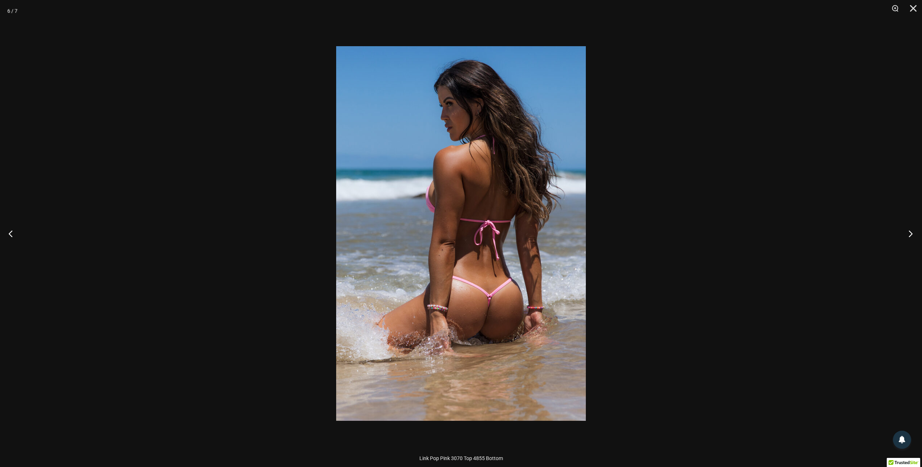
click at [909, 236] on button "Next" at bounding box center [908, 233] width 27 height 36
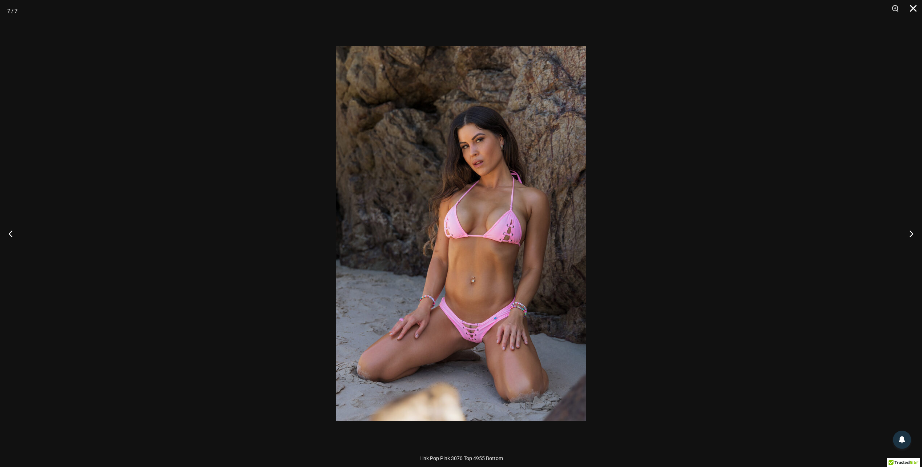
click at [912, 11] on button "Close" at bounding box center [911, 11] width 18 height 22
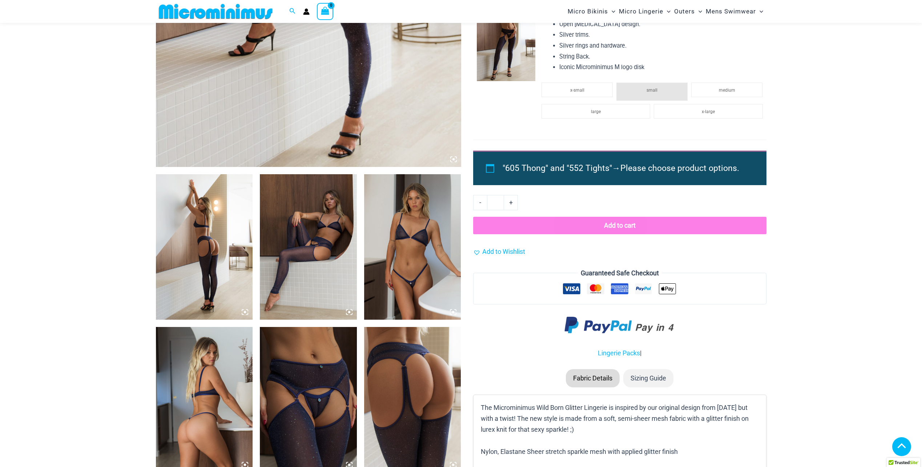
scroll to position [357, 0]
click at [214, 241] on img at bounding box center [204, 247] width 97 height 145
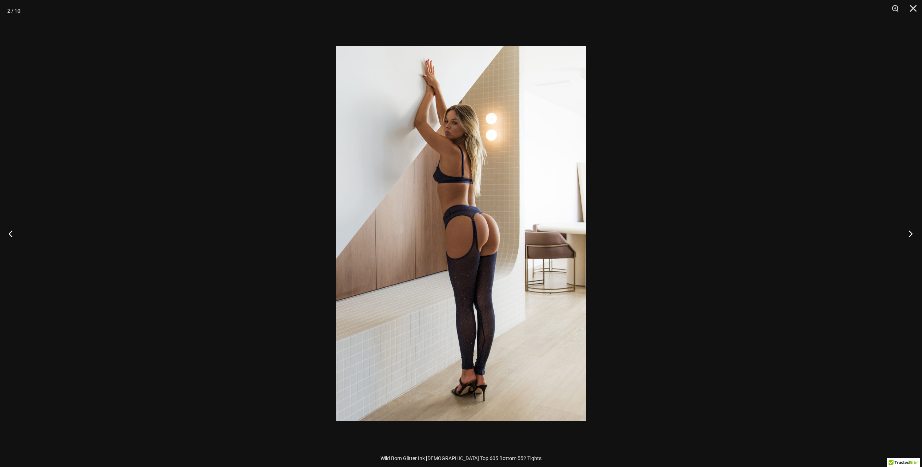
click at [909, 232] on button "Next" at bounding box center [908, 233] width 27 height 36
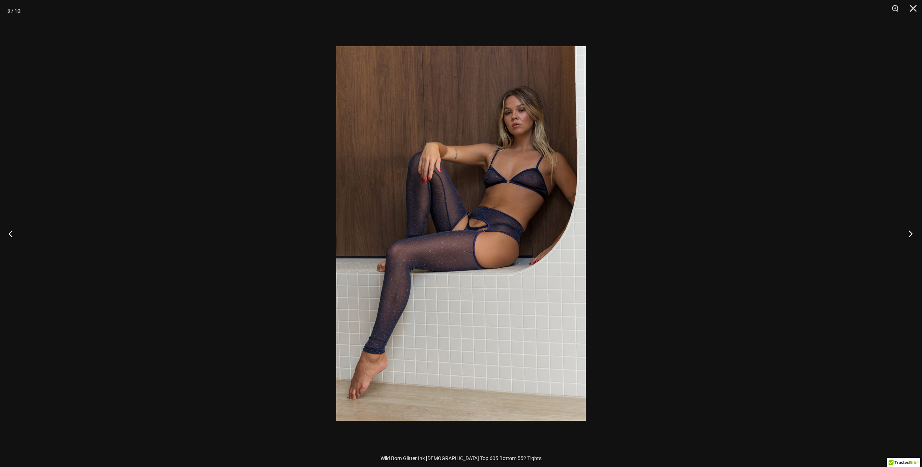
click at [909, 232] on button "Next" at bounding box center [908, 233] width 27 height 36
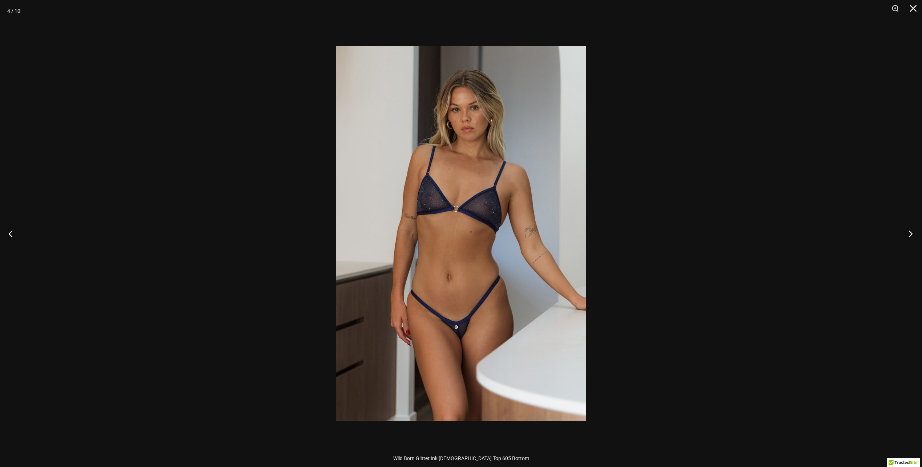
click at [909, 232] on button "Next" at bounding box center [908, 233] width 27 height 36
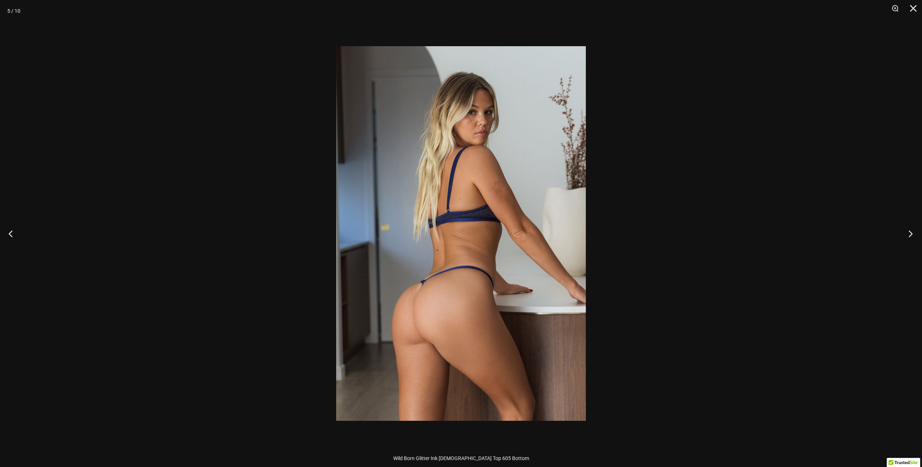
click at [909, 232] on button "Next" at bounding box center [908, 233] width 27 height 36
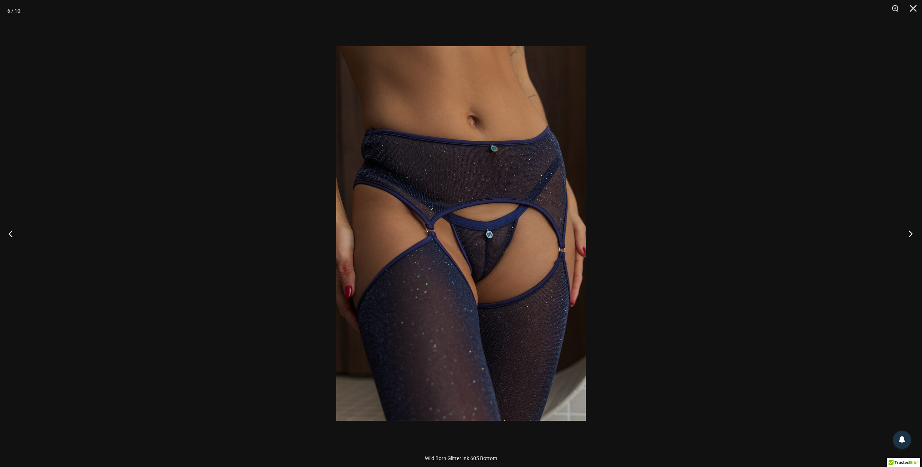
click at [909, 232] on button "Next" at bounding box center [908, 233] width 27 height 36
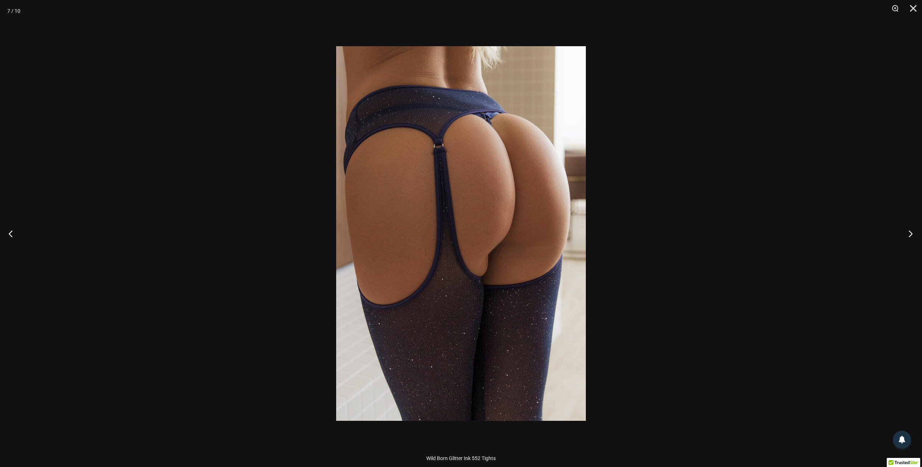
click at [909, 232] on button "Next" at bounding box center [908, 233] width 27 height 36
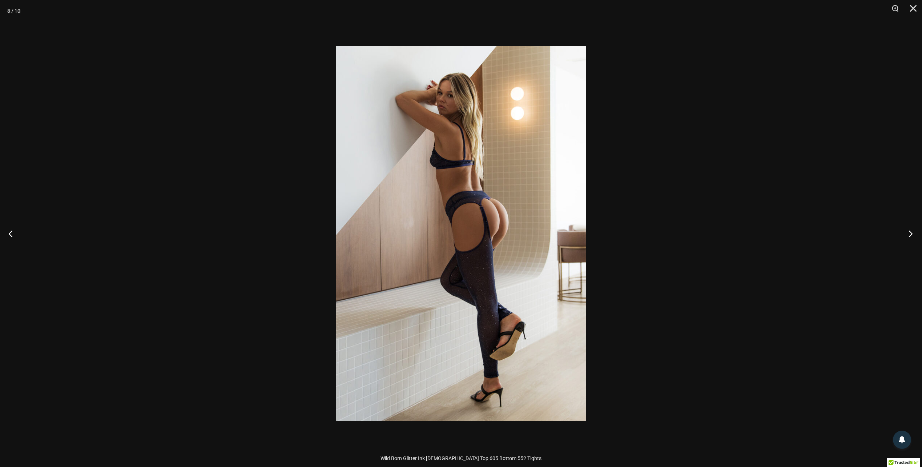
click at [909, 232] on button "Next" at bounding box center [908, 233] width 27 height 36
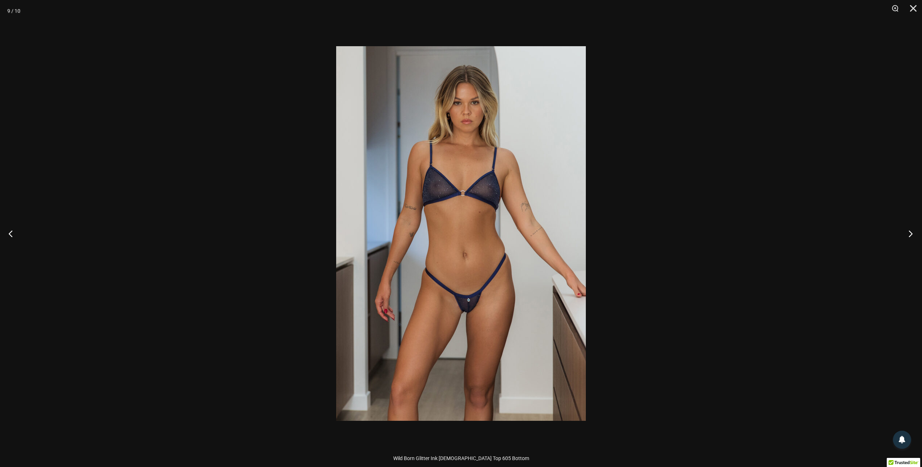
click at [909, 232] on button "Next" at bounding box center [908, 233] width 27 height 36
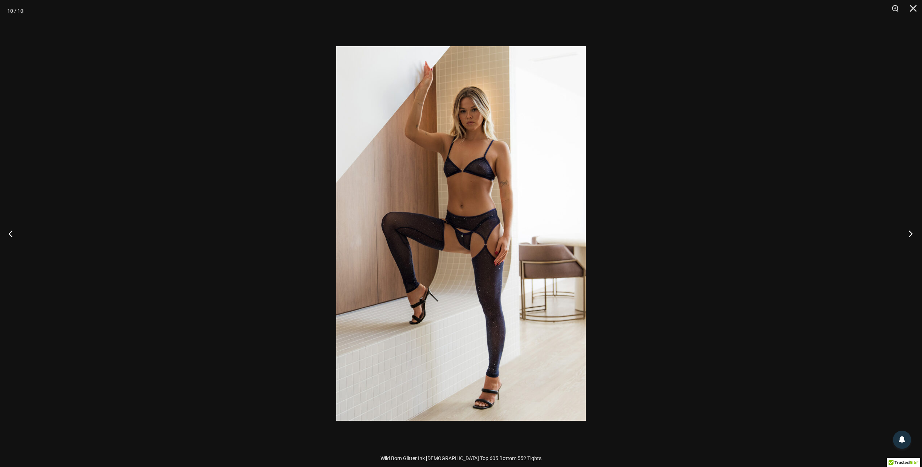
click at [909, 232] on button "Next" at bounding box center [908, 233] width 27 height 36
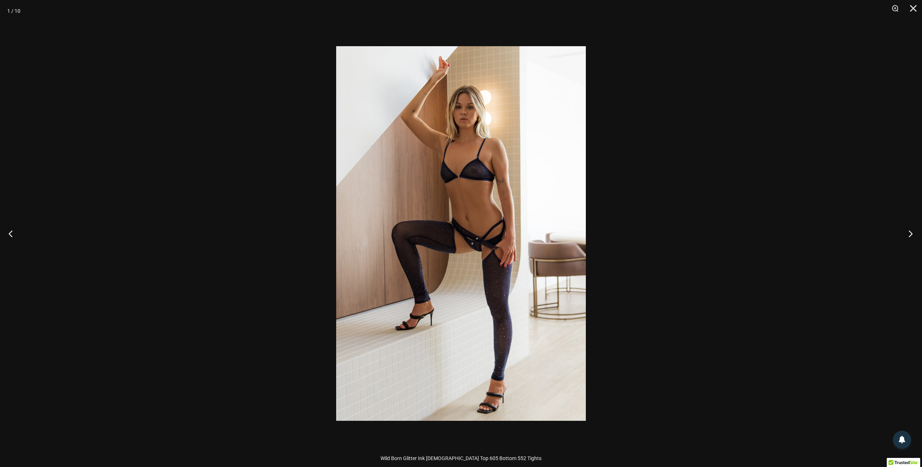
click at [909, 232] on button "Next" at bounding box center [908, 233] width 27 height 36
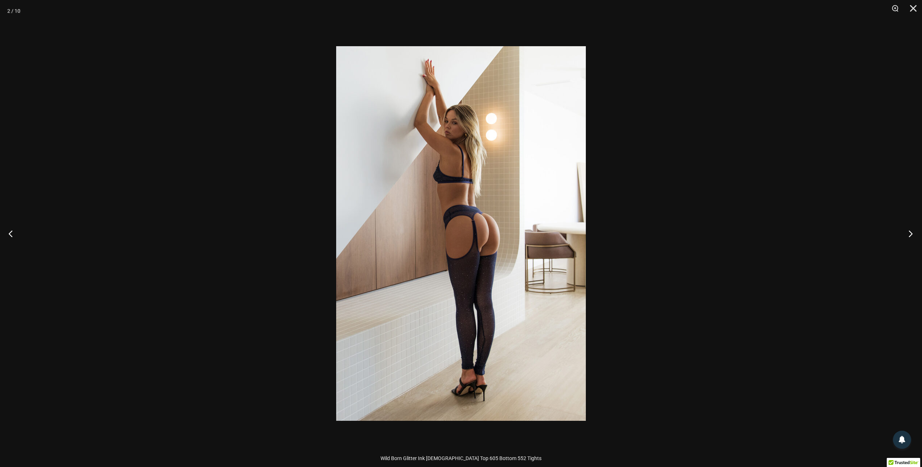
click at [909, 232] on button "Next" at bounding box center [908, 233] width 27 height 36
